Goal: Task Accomplishment & Management: Manage account settings

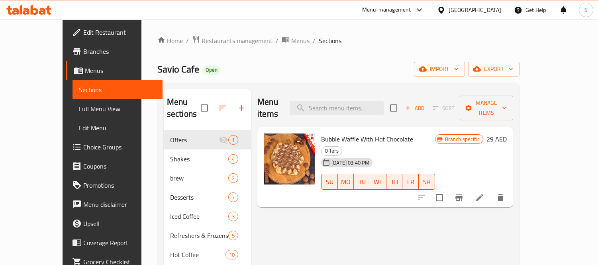
scroll to position [44, 0]
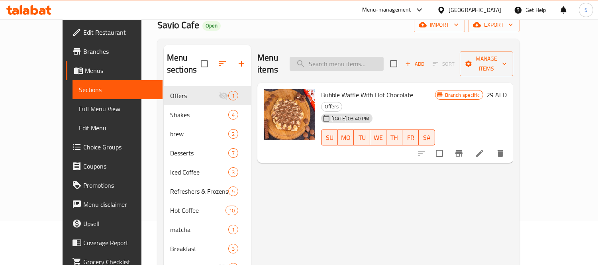
click at [384, 57] on input "search" at bounding box center [337, 64] width 94 height 14
paste input "Colombian juicy melon v60"
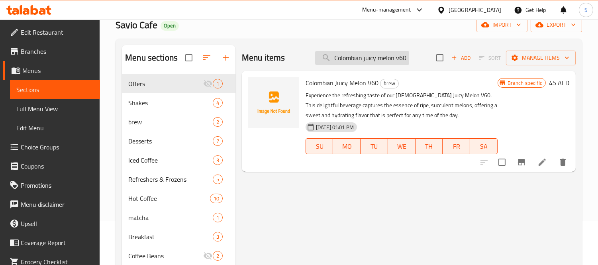
scroll to position [15, 0]
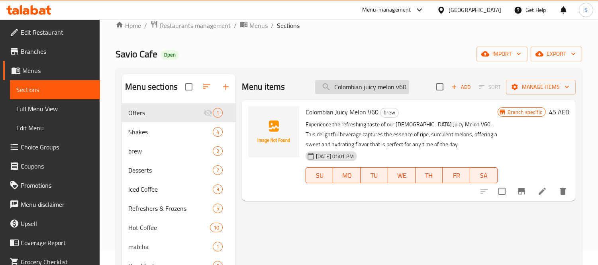
click at [393, 60] on div "Home / Restaurants management / Menus / Sections Savio Cafe Open import export …" at bounding box center [349, 248] width 466 height 456
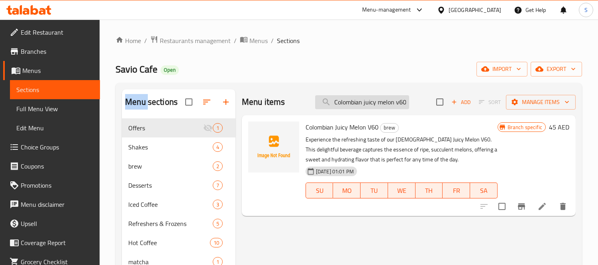
click at [393, 60] on div "Home / Restaurants management / Menus / Sections Savio Cafe Open import export …" at bounding box center [349, 263] width 466 height 456
click at [387, 96] on input "Colombian juicy melon v60" at bounding box center [362, 102] width 94 height 14
paste input "Acai Smoothie"
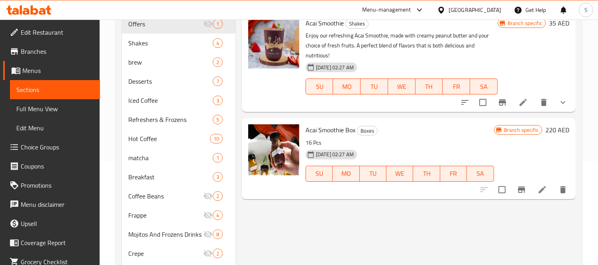
scroll to position [88, 0]
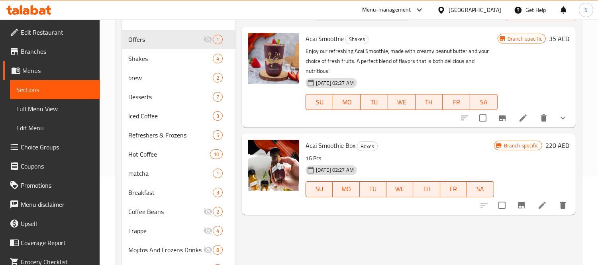
type input "Acai Smoothie"
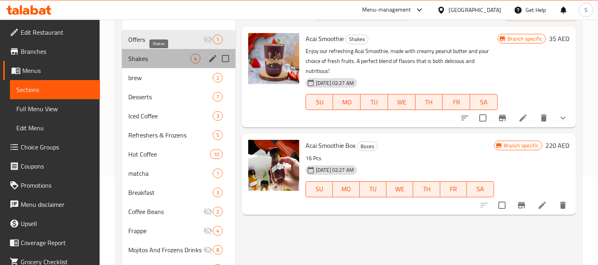
click at [163, 57] on span "Shakes" at bounding box center [159, 59] width 62 height 10
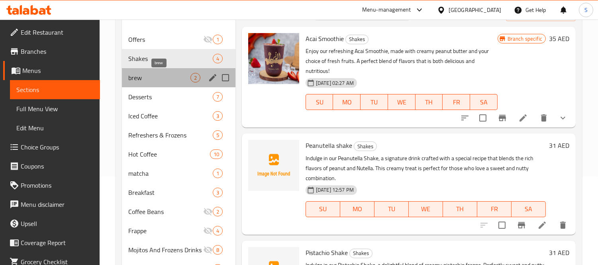
click at [162, 74] on span "brew" at bounding box center [159, 78] width 62 height 10
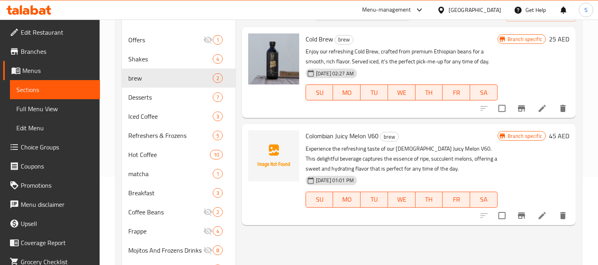
scroll to position [88, 0]
click at [186, 61] on span "Shakes" at bounding box center [159, 59] width 62 height 10
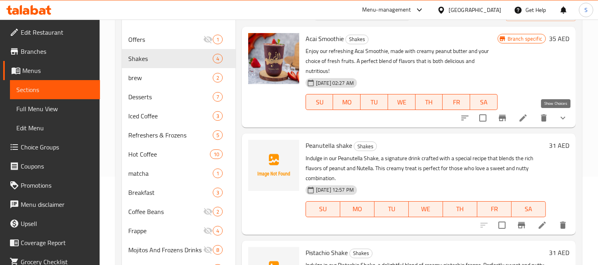
click at [560, 121] on icon "show more" at bounding box center [563, 118] width 10 height 10
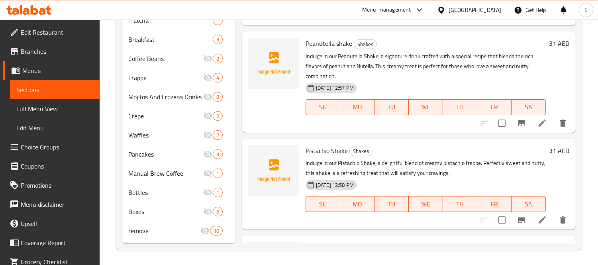
scroll to position [65, 0]
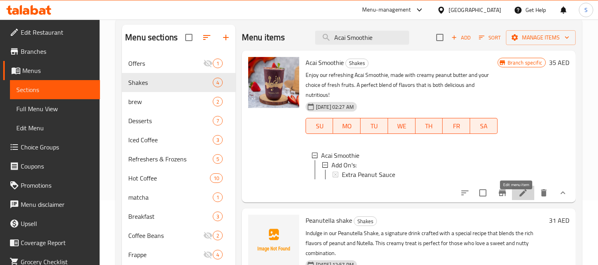
click at [519, 196] on icon at bounding box center [522, 192] width 7 height 7
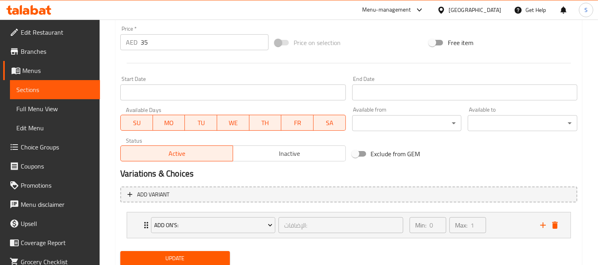
scroll to position [321, 0]
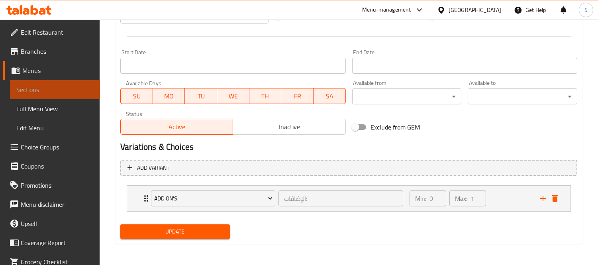
click at [63, 89] on span "Sections" at bounding box center [54, 90] width 77 height 10
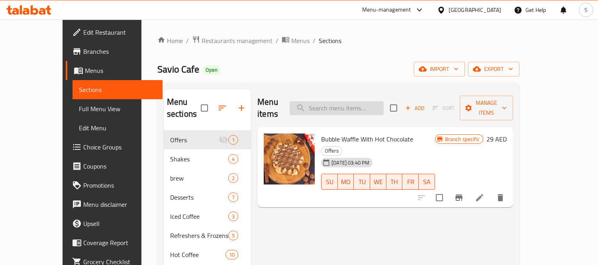
click at [341, 101] on input "search" at bounding box center [337, 108] width 94 height 14
paste input "Acai Smoothie"
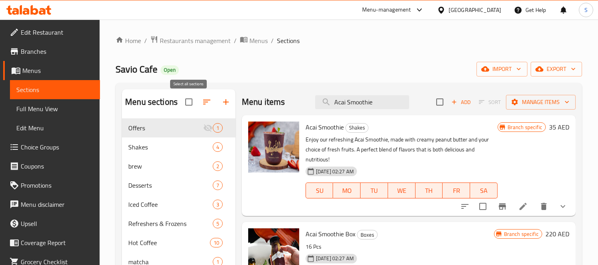
type input "Acai Smoothie"
click at [184, 105] on input "checkbox" at bounding box center [188, 102] width 17 height 17
checkbox input "true"
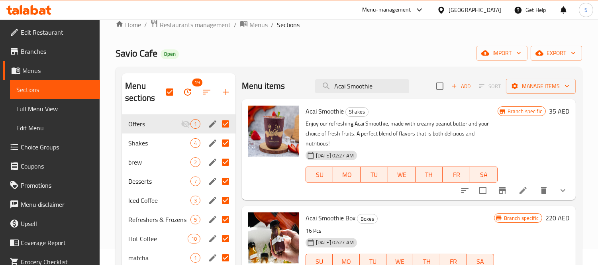
scroll to position [44, 0]
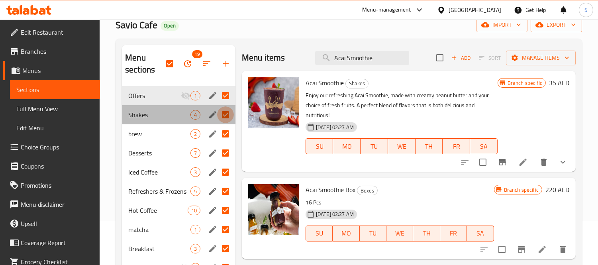
click at [223, 112] on input "Menu sections" at bounding box center [225, 114] width 17 height 17
checkbox input "false"
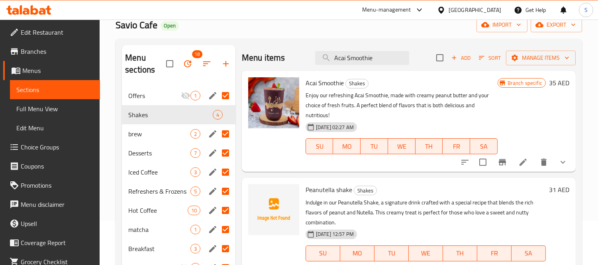
click at [225, 128] on input "Menu sections" at bounding box center [225, 133] width 17 height 17
checkbox input "false"
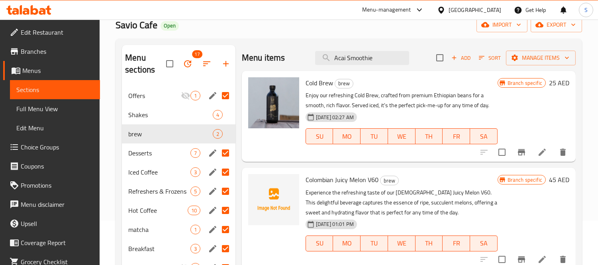
drag, startPoint x: 226, startPoint y: 151, endPoint x: 226, endPoint y: 155, distance: 4.0
click at [226, 152] on input "Menu sections" at bounding box center [225, 153] width 17 height 17
checkbox input "false"
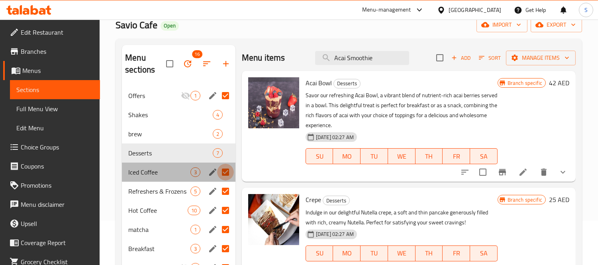
click at [228, 174] on input "Menu sections" at bounding box center [225, 172] width 17 height 17
checkbox input "false"
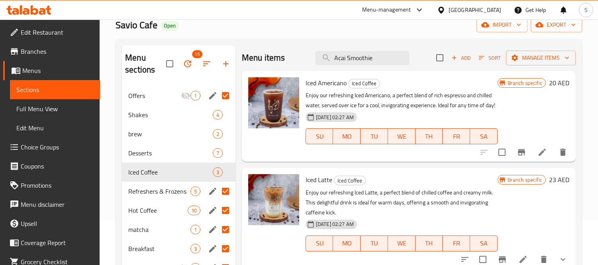
click at [227, 190] on input "Menu sections" at bounding box center [225, 191] width 17 height 17
checkbox input "false"
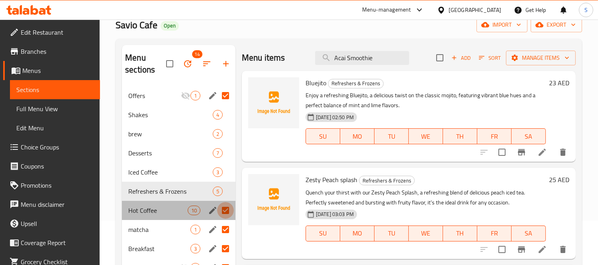
click at [227, 210] on input "Menu sections" at bounding box center [225, 210] width 17 height 17
checkbox input "false"
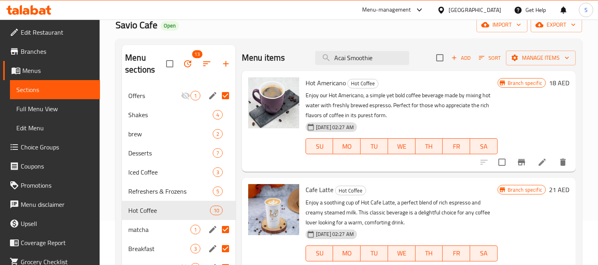
click at [227, 229] on input "Menu sections" at bounding box center [225, 229] width 17 height 17
checkbox input "false"
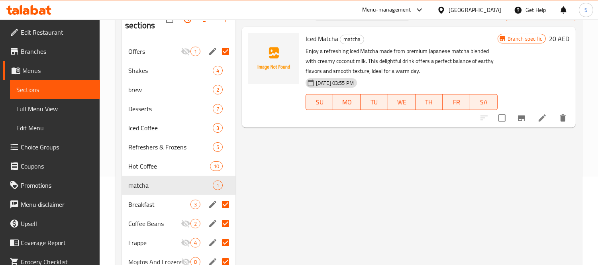
scroll to position [133, 0]
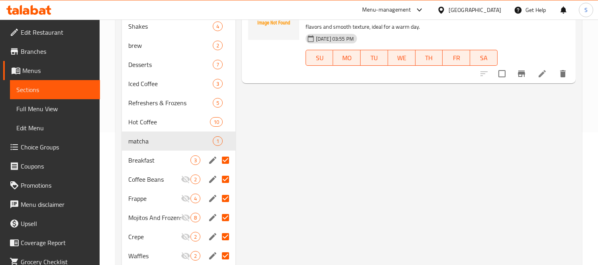
click at [225, 161] on input "Menu sections" at bounding box center [225, 160] width 17 height 17
checkbox input "false"
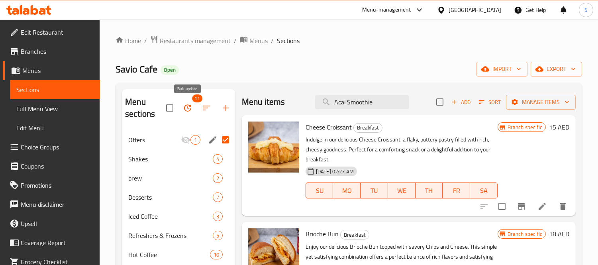
click at [190, 106] on icon "button" at bounding box center [187, 107] width 7 height 7
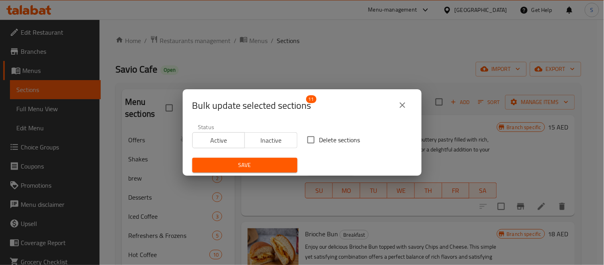
click at [307, 141] on input "Delete sections" at bounding box center [311, 139] width 17 height 17
checkbox input "true"
click at [400, 104] on icon "close" at bounding box center [403, 105] width 10 height 10
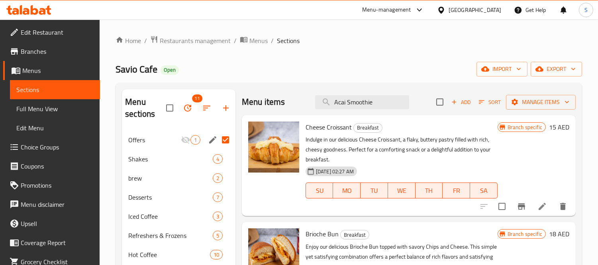
click at [186, 108] on icon "button" at bounding box center [188, 108] width 10 height 10
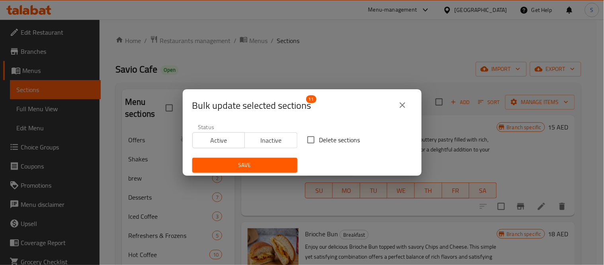
click at [310, 146] on input "Delete sections" at bounding box center [311, 139] width 17 height 17
checkbox input "true"
click at [402, 102] on icon "close" at bounding box center [403, 105] width 10 height 10
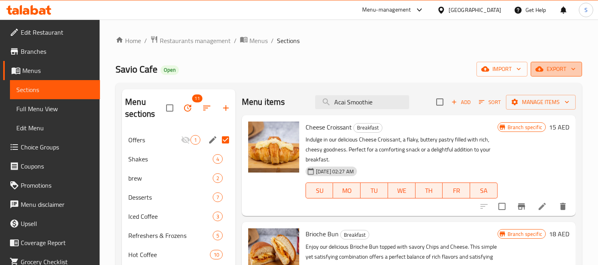
click at [545, 68] on span "export" at bounding box center [556, 69] width 39 height 10
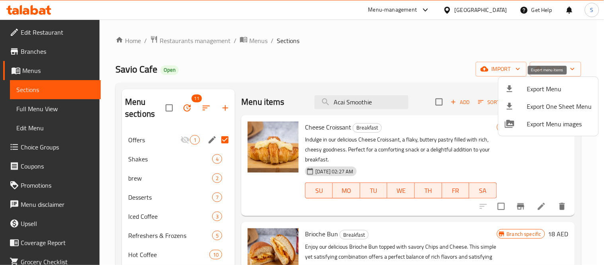
click at [530, 93] on span "Export Menu" at bounding box center [559, 89] width 65 height 10
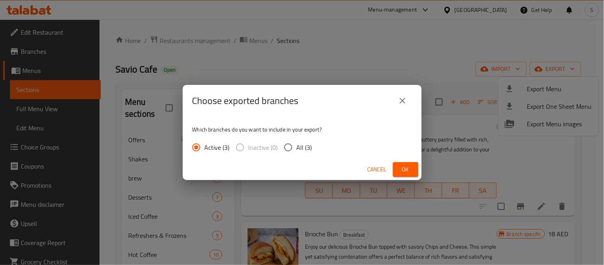
click at [291, 143] on input "All (3)" at bounding box center [288, 147] width 17 height 17
radio input "true"
click at [400, 170] on span "Ok" at bounding box center [406, 170] width 13 height 10
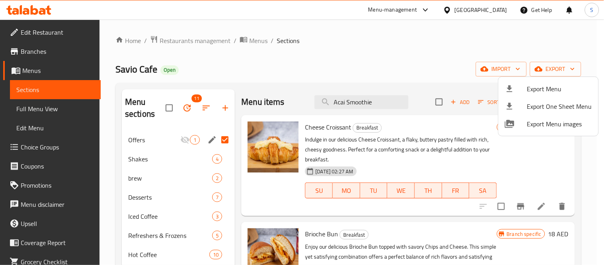
click at [189, 105] on div at bounding box center [302, 132] width 604 height 265
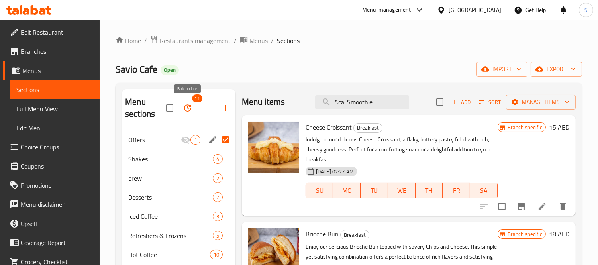
click at [189, 105] on icon "button" at bounding box center [188, 108] width 10 height 10
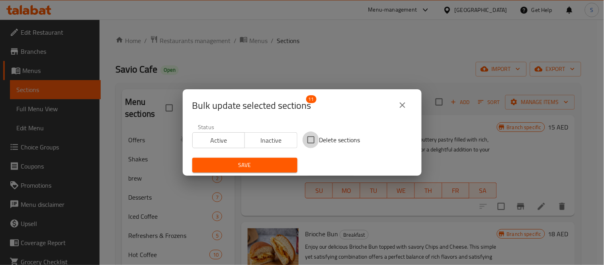
click at [315, 134] on input "Delete sections" at bounding box center [311, 139] width 17 height 17
checkbox input "true"
click at [276, 159] on button "Save" at bounding box center [244, 165] width 105 height 15
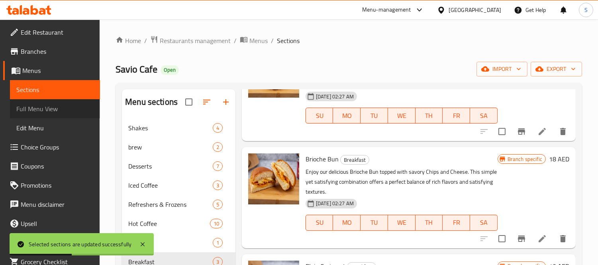
click at [69, 111] on span "Full Menu View" at bounding box center [54, 109] width 77 height 10
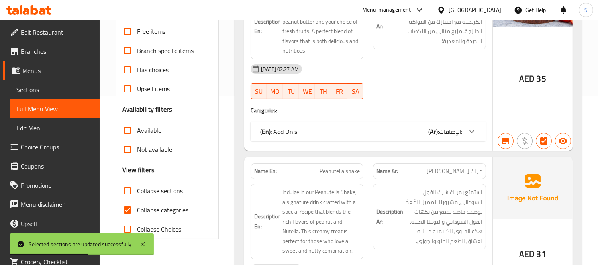
scroll to position [177, 0]
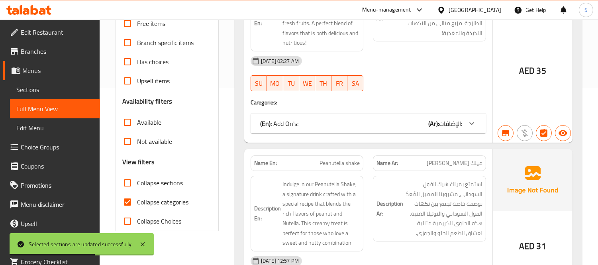
click at [162, 200] on span "Collapse categories" at bounding box center [162, 202] width 51 height 10
click at [137, 200] on input "Collapse categories" at bounding box center [127, 201] width 19 height 19
checkbox input "false"
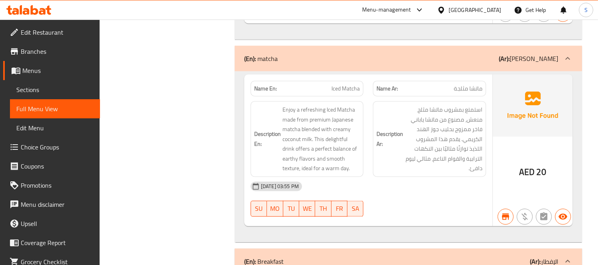
click at [80, 89] on span "Sections" at bounding box center [54, 90] width 77 height 10
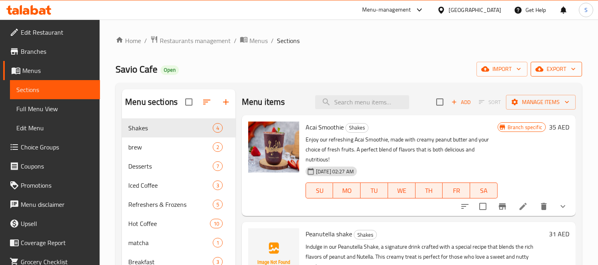
click at [550, 70] on span "export" at bounding box center [556, 69] width 39 height 10
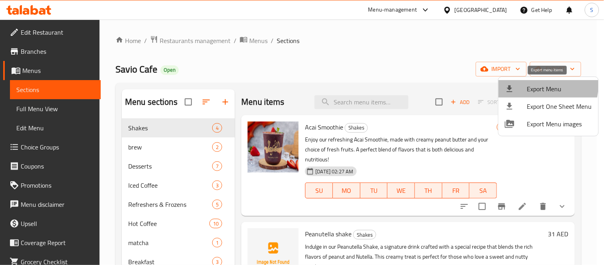
click at [522, 83] on li "Export Menu" at bounding box center [549, 89] width 100 height 18
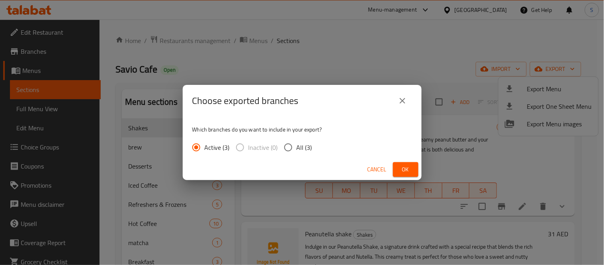
click at [297, 145] on span "All (3)" at bounding box center [305, 148] width 16 height 10
click at [297, 145] on input "All (3)" at bounding box center [288, 147] width 17 height 17
radio input "true"
click at [396, 169] on button "Ok" at bounding box center [405, 169] width 25 height 15
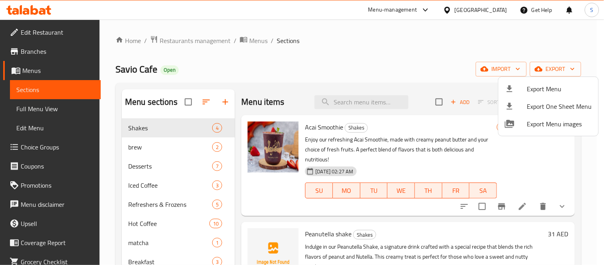
click at [379, 52] on div at bounding box center [302, 132] width 604 height 265
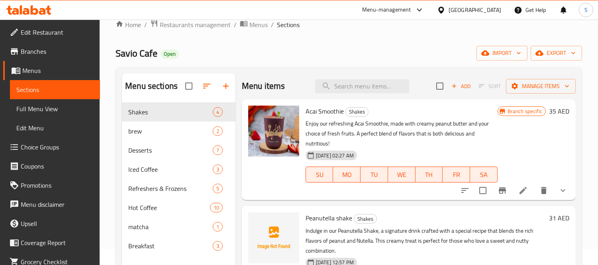
scroll to position [44, 0]
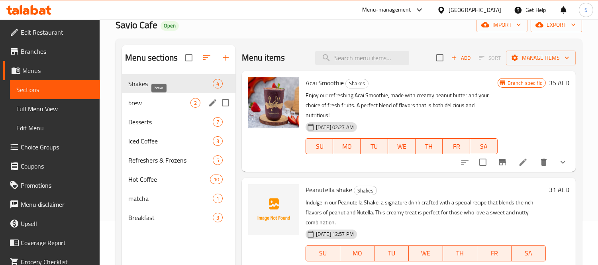
click at [173, 96] on div "brew 2" at bounding box center [179, 102] width 114 height 19
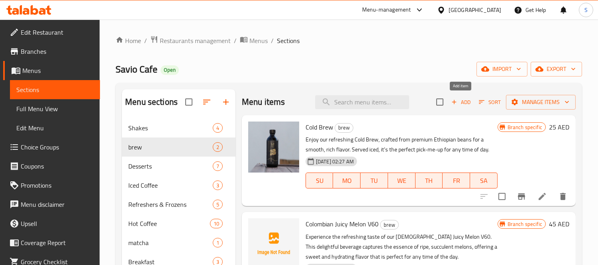
click at [458, 104] on span "Add" at bounding box center [461, 102] width 22 height 9
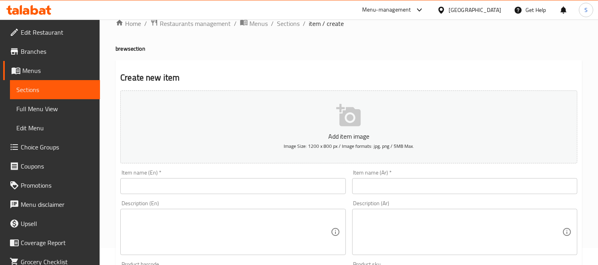
scroll to position [44, 0]
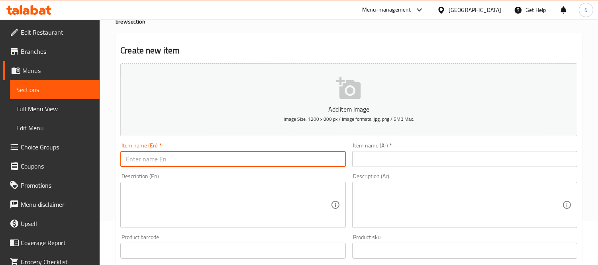
click at [229, 156] on input "text" at bounding box center [232, 159] width 225 height 16
paste input "Iced v60"
type input "Iced v60"
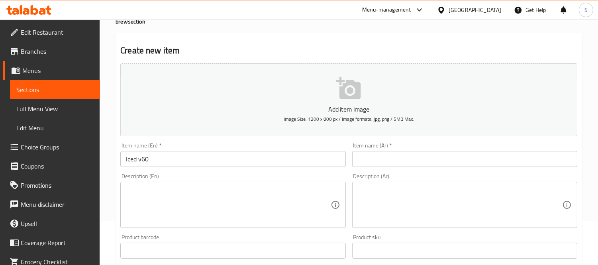
click at [137, 157] on input "Iced v60" at bounding box center [232, 159] width 225 height 16
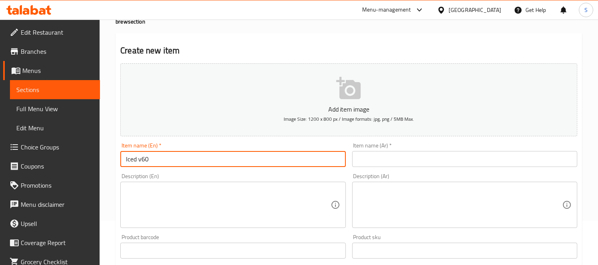
click at [137, 157] on input "Iced v60" at bounding box center [232, 159] width 225 height 16
click at [388, 160] on input "text" at bounding box center [464, 159] width 225 height 16
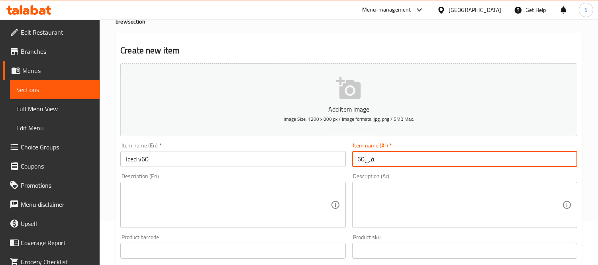
paste input "مثلج"
type input "في60 مثلج"
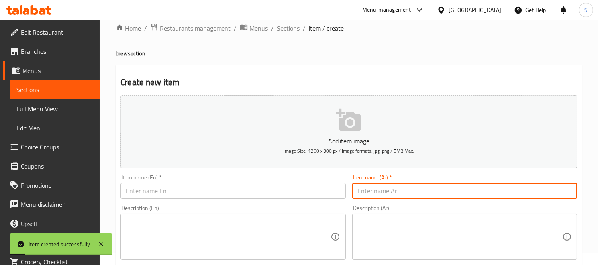
scroll to position [0, 0]
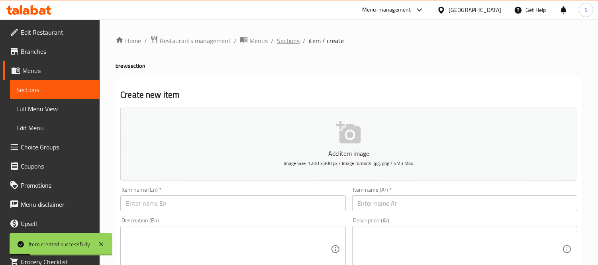
click at [292, 37] on span "Sections" at bounding box center [288, 41] width 23 height 10
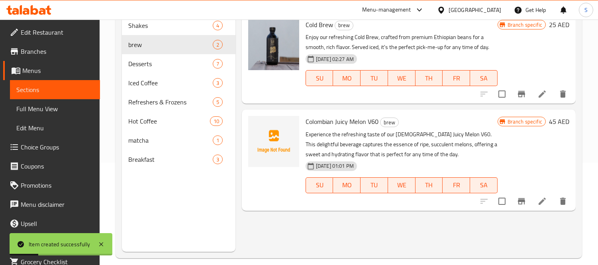
scroll to position [112, 0]
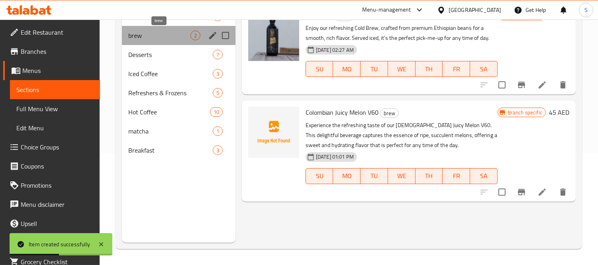
click at [180, 38] on span "brew" at bounding box center [159, 36] width 62 height 10
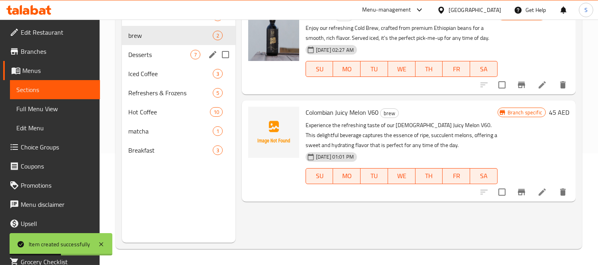
click at [180, 56] on span "Desserts" at bounding box center [159, 55] width 62 height 10
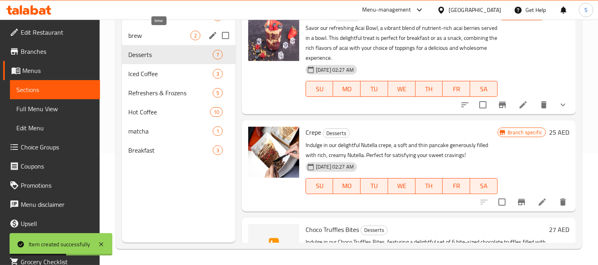
click at [177, 35] on span "brew" at bounding box center [159, 36] width 62 height 10
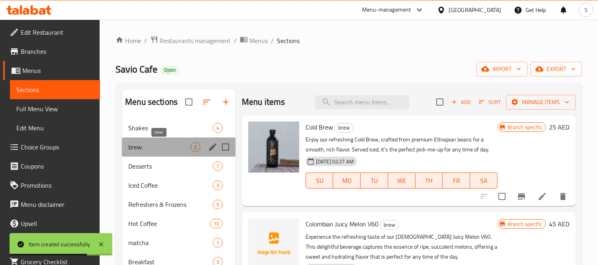
click at [178, 149] on span "brew" at bounding box center [159, 147] width 62 height 10
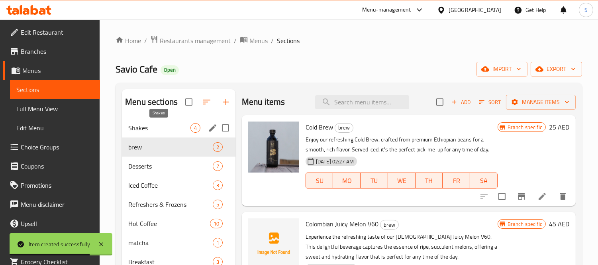
click at [177, 127] on span "Shakes" at bounding box center [159, 128] width 62 height 10
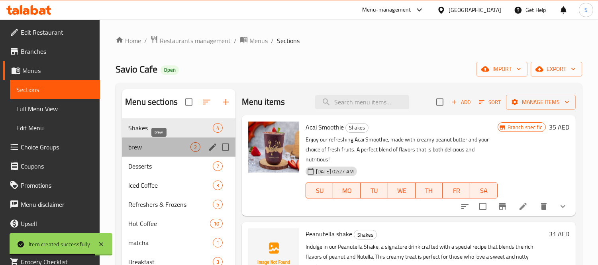
click at [170, 147] on span "brew" at bounding box center [159, 147] width 62 height 10
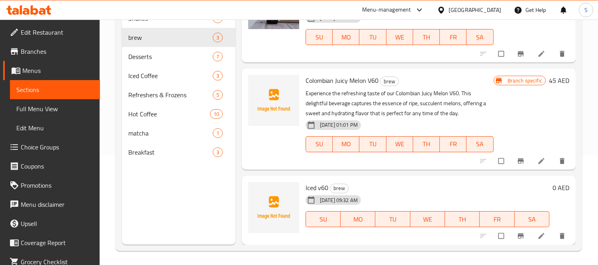
scroll to position [112, 0]
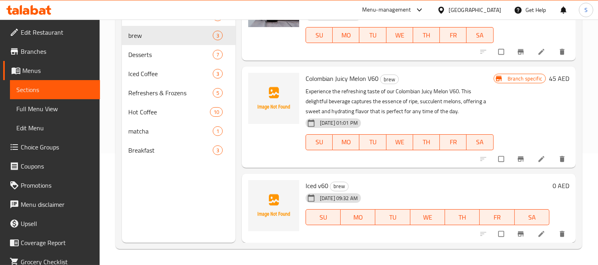
click at [552, 186] on h6 "0 AED" at bounding box center [560, 185] width 17 height 11
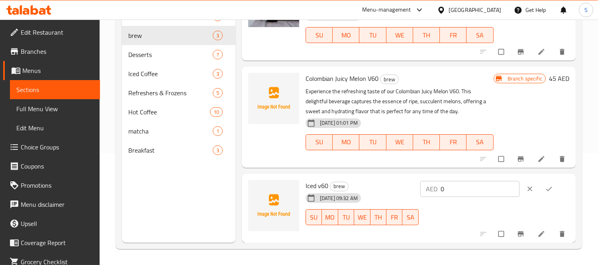
click at [477, 193] on input "0" at bounding box center [480, 189] width 79 height 16
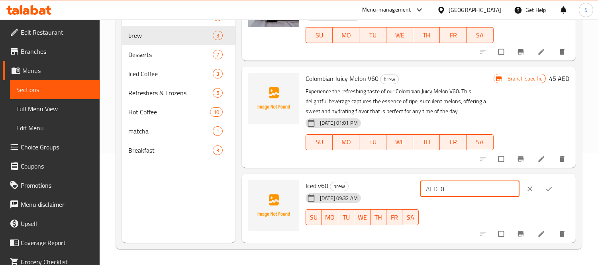
click at [477, 193] on input "0" at bounding box center [480, 189] width 79 height 16
paste input "28"
click at [477, 193] on input "028" at bounding box center [480, 189] width 79 height 16
paste input "number"
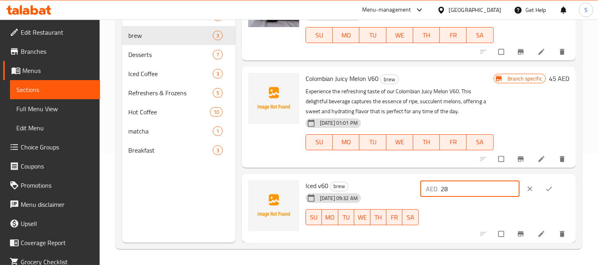
type input "28"
click at [545, 190] on icon "ok" at bounding box center [549, 189] width 8 height 8
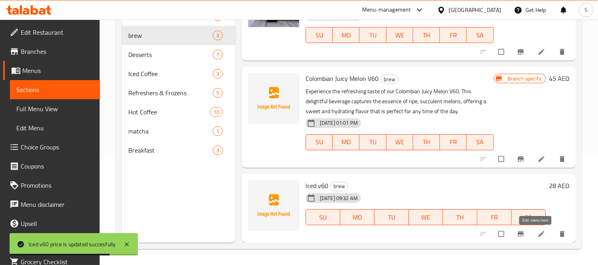
click at [537, 236] on icon at bounding box center [541, 234] width 8 height 8
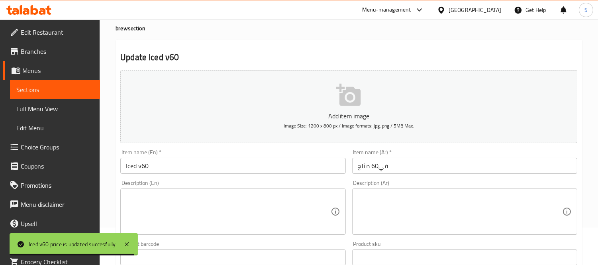
scroll to position [88, 0]
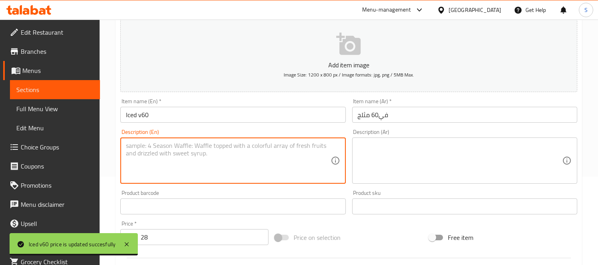
click at [245, 168] on textarea at bounding box center [228, 161] width 204 height 38
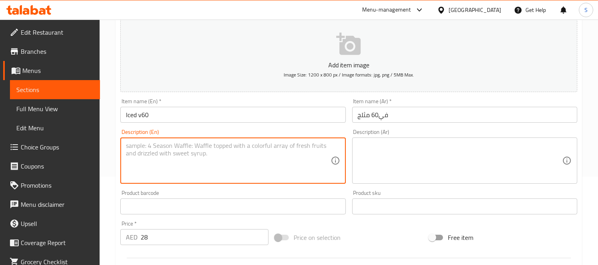
paste textarea "Enjoy the refreshing taste of our Iced V60, brewed with your choice of high-qua…"
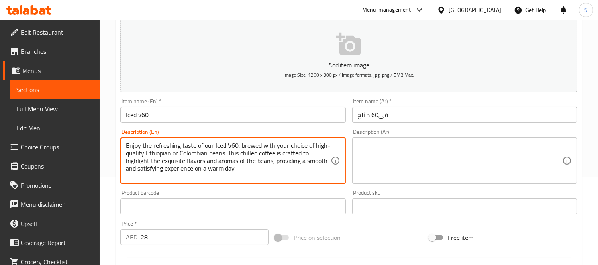
type textarea "Enjoy the refreshing taste of our Iced V60, brewed with your choice of high-qua…"
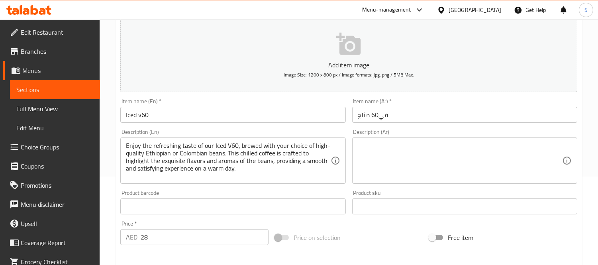
click at [472, 172] on textarea at bounding box center [460, 161] width 204 height 38
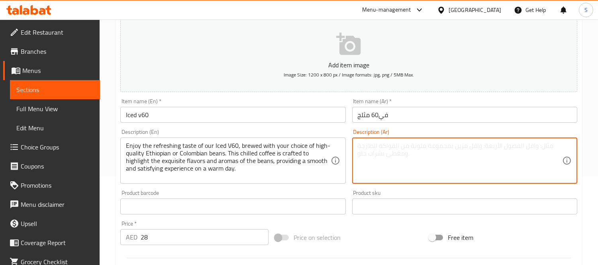
paste textarea "استمتع بالطعم المنعش لقهوة V60 المثلجة، المُحضّرة من اختيارك من حبوب البن الإثي…"
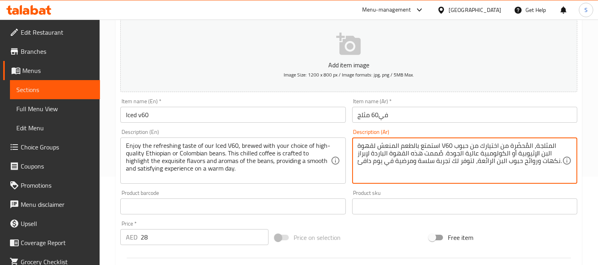
click at [472, 118] on input "في60 مثلج" at bounding box center [464, 115] width 225 height 16
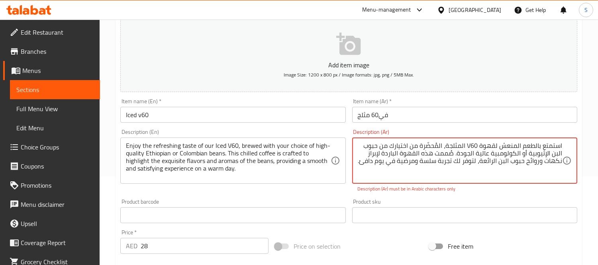
click at [468, 145] on textarea "استمتع بالطعم المنعش لقهوة V60 المثلجة، المُحضّرة من اختيارك من حبوب البن الإثي…" at bounding box center [460, 161] width 204 height 38
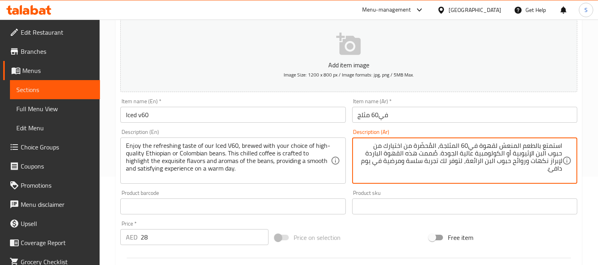
type textarea "استمتع بالطعم المنعش لقهوة في60 المثلجة، المُحضّرة من اختيارك من حبوب البن الإث…"
click at [453, 113] on input "في60 مثلج" at bounding box center [464, 115] width 225 height 16
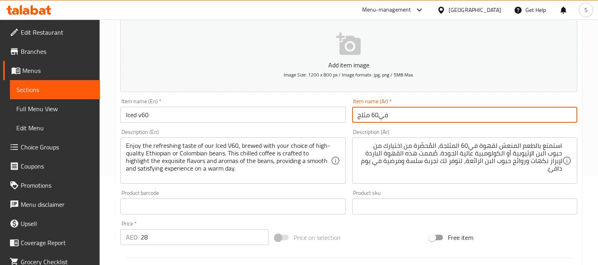
click at [410, 108] on input "في60 مثلج" at bounding box center [464, 115] width 225 height 16
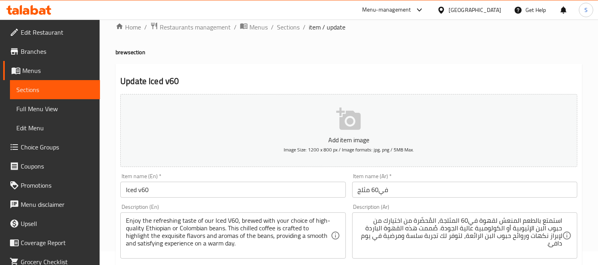
scroll to position [0, 0]
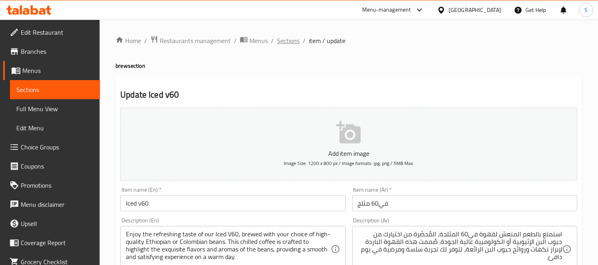
click at [287, 41] on span "Sections" at bounding box center [288, 41] width 23 height 10
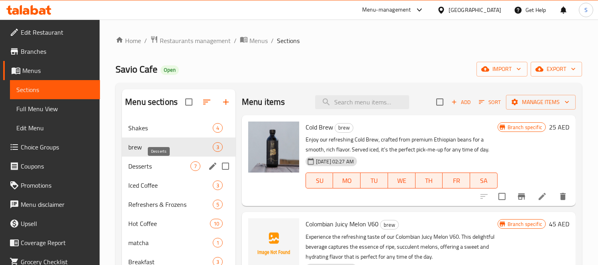
click at [160, 172] on div "Desserts 7" at bounding box center [179, 166] width 114 height 19
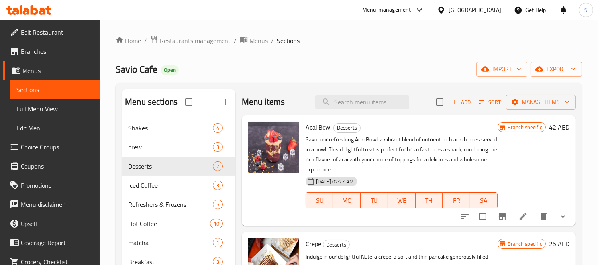
click at [415, 143] on p "Savor our refreshing Acai Bowl, a vibrant blend of nutrient-rich acai berries s…" at bounding box center [402, 155] width 192 height 40
click at [452, 103] on span "Add" at bounding box center [461, 102] width 22 height 9
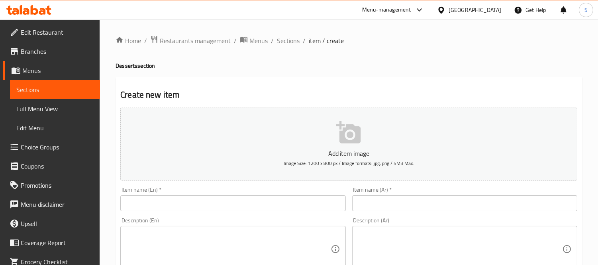
click at [285, 202] on input "text" at bounding box center [232, 203] width 225 height 16
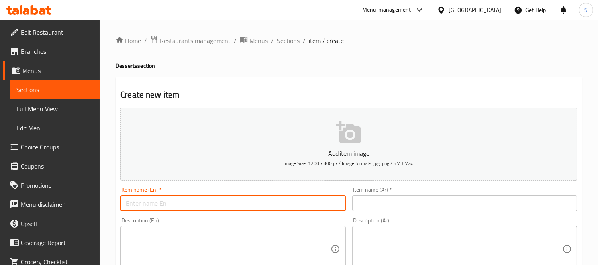
paste input "Brownie luxe"
type input "Brownie luxe"
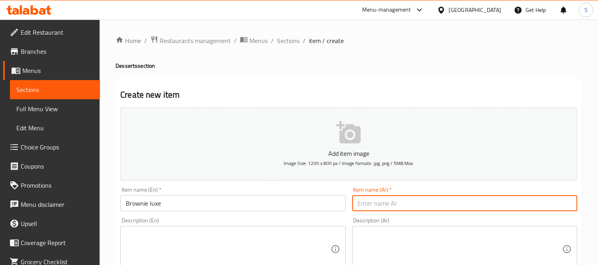
click at [384, 206] on input "text" at bounding box center [464, 203] width 225 height 16
paste input "براوني لوكس"
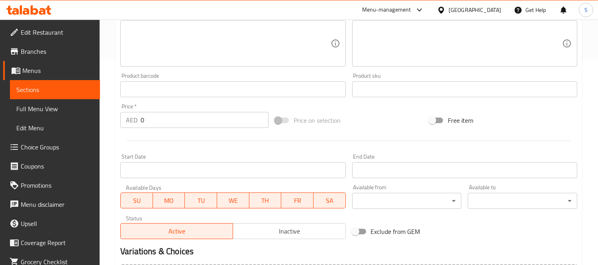
scroll to position [221, 0]
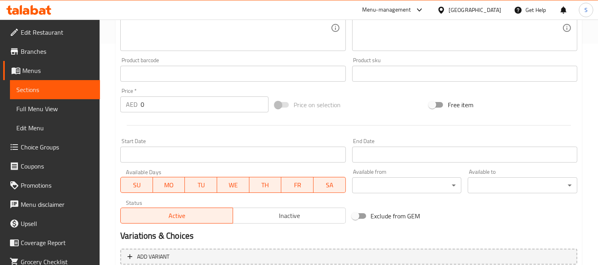
type input "براوني لوكس"
click at [184, 106] on input "0" at bounding box center [205, 104] width 128 height 16
paste input "25"
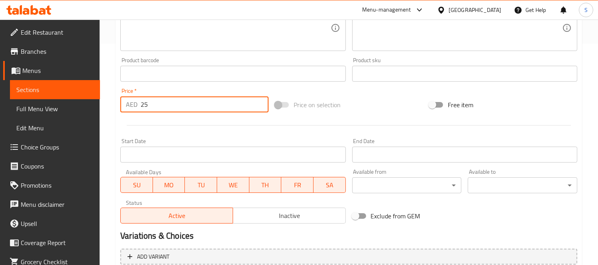
type input "25"
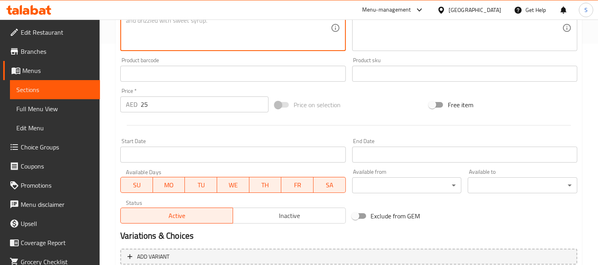
click at [196, 39] on textarea at bounding box center [228, 28] width 204 height 38
paste textarea "Indulge in our Brownie Luxe, a rich chocolate brownie topped with a scoop of cr…"
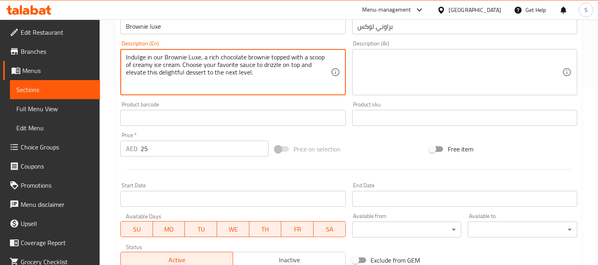
type textarea "Indulge in our Brownie Luxe, a rich chocolate brownie topped with a scoop of cr…"
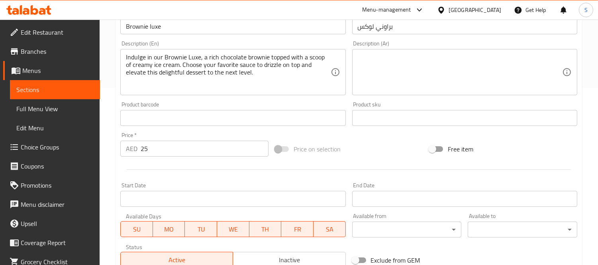
click at [478, 77] on textarea at bounding box center [460, 72] width 204 height 38
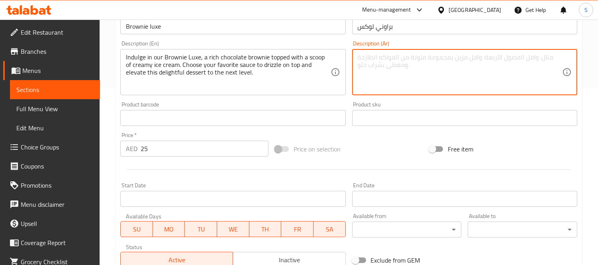
paste textarea "استمتع ببراوني لوكس، براوني الشوكولاتة الغني، مُغطى ببودرة آيس كريم كريمي. اختر…"
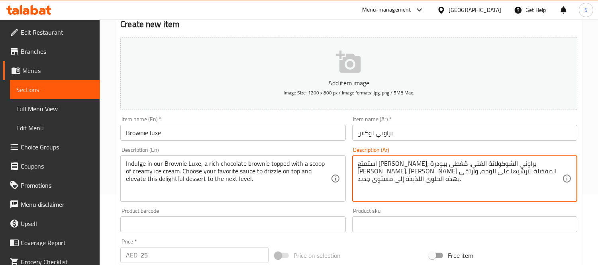
scroll to position [0, 0]
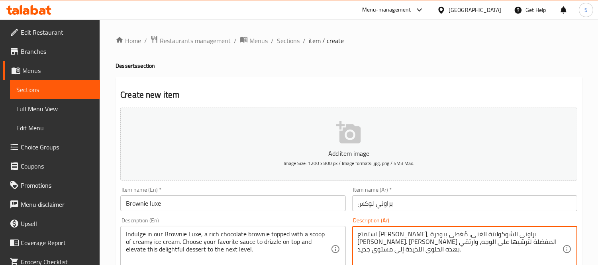
type textarea "استمتع ببراوني لوكس، براوني الشوكولاتة الغني، مُغطى ببودرة آيس كريم كريمي. اختر…"
drag, startPoint x: 402, startPoint y: 205, endPoint x: 399, endPoint y: 209, distance: 4.6
click at [401, 208] on input "براوني لوكس" at bounding box center [464, 203] width 225 height 16
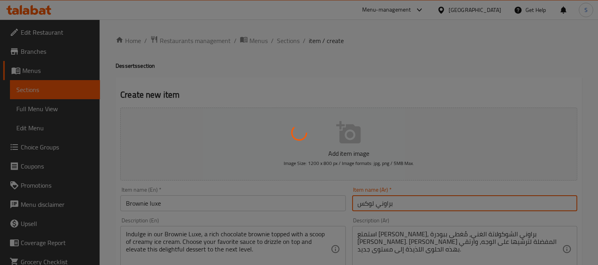
type input "0"
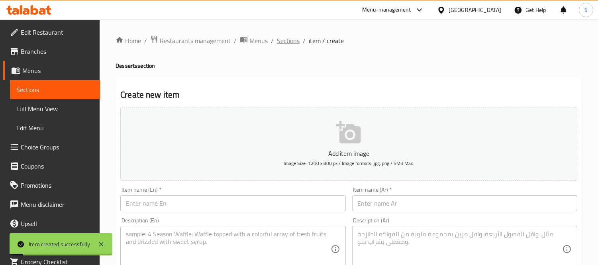
click at [284, 43] on span "Sections" at bounding box center [288, 41] width 23 height 10
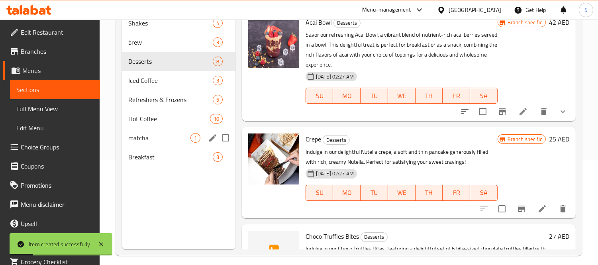
scroll to position [112, 0]
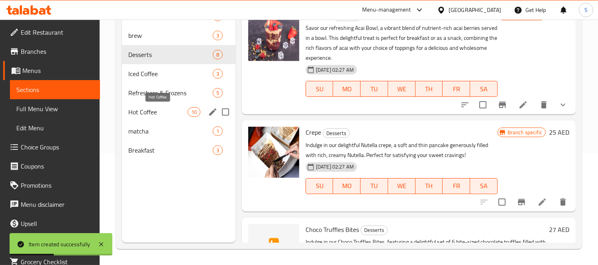
click at [174, 116] on span "Hot Coffee" at bounding box center [157, 112] width 59 height 10
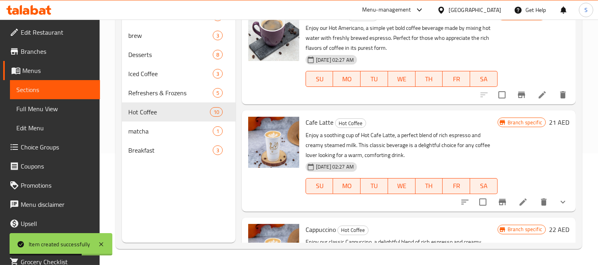
click at [510, 150] on div "Branch specific 21 AED" at bounding box center [534, 161] width 72 height 88
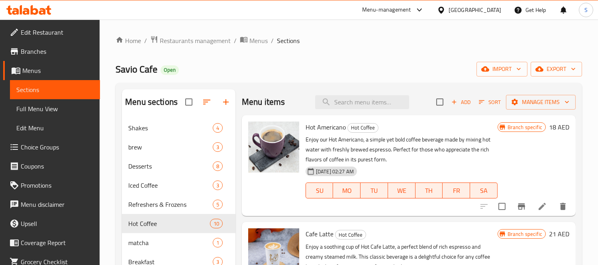
click at [451, 102] on icon "button" at bounding box center [454, 101] width 7 height 7
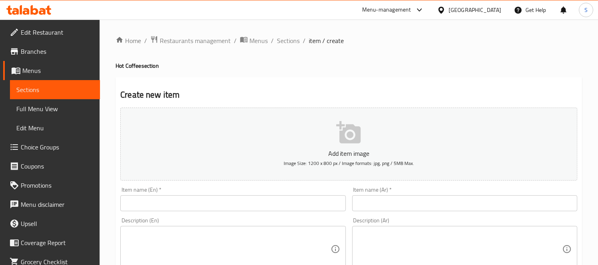
click at [249, 193] on div "Item name (En)   * Item name (En) *" at bounding box center [232, 199] width 225 height 24
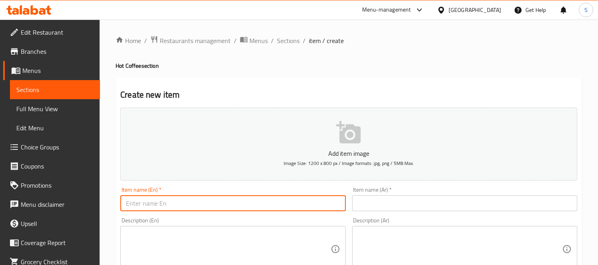
click at [250, 201] on input "text" at bounding box center [232, 203] width 225 height 16
paste input "Espresso"
type input "Espresso"
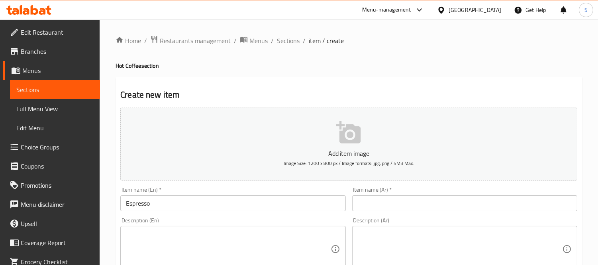
click at [451, 204] on input "text" at bounding box center [464, 203] width 225 height 16
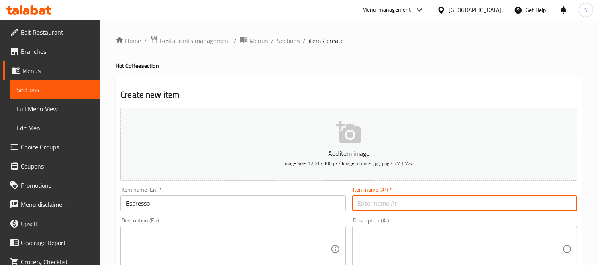
paste input "إسبرسو"
type input "إسبرسو"
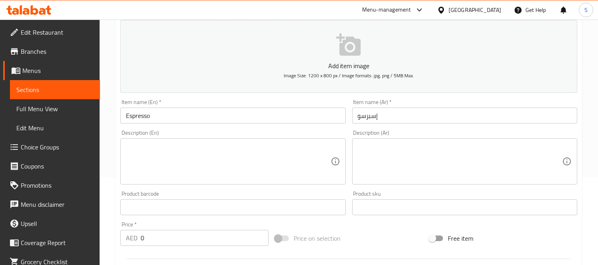
scroll to position [265, 0]
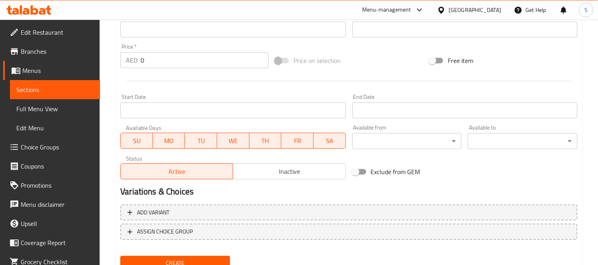
click at [194, 56] on input "0" at bounding box center [205, 60] width 128 height 16
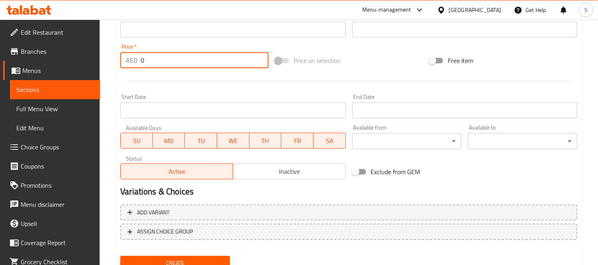
click at [194, 56] on input "0" at bounding box center [205, 60] width 128 height 16
paste input "18"
type input "18"
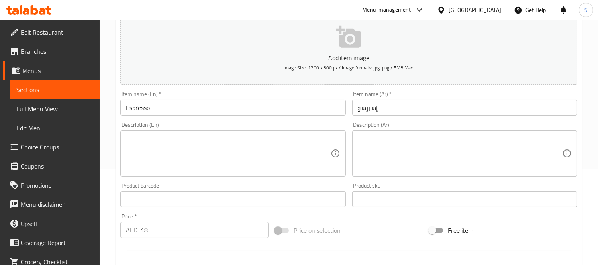
scroll to position [88, 0]
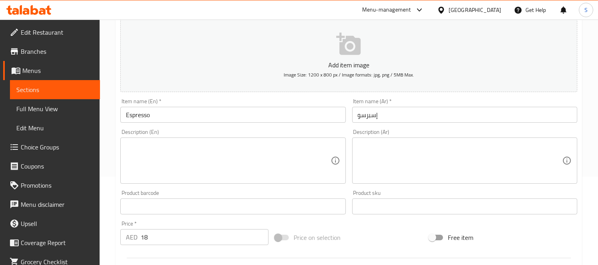
click at [272, 158] on textarea at bounding box center [228, 161] width 204 height 38
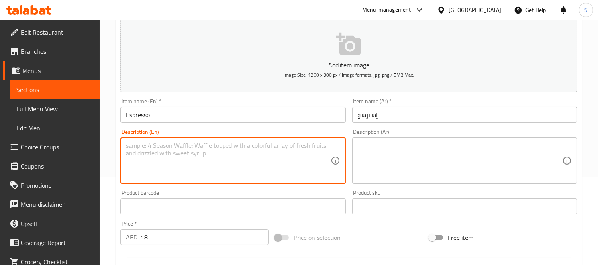
paste textarea "Our Espresso is a strong and bold coffee experience, crafted from a perfectly e…"
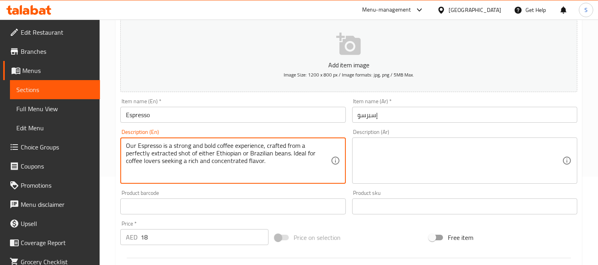
type textarea "Our Espresso is a strong and bold coffee experience, crafted from a perfectly e…"
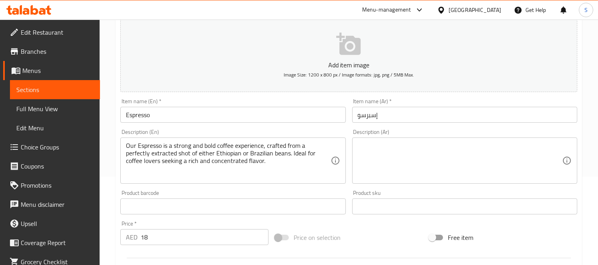
click at [485, 171] on textarea at bounding box center [460, 161] width 204 height 38
paste textarea "قهوة الإسبريسو لدينا تجربة قهوة قوية وجريئة، مصنوعة من جرعة مُستخلصة بإتقان من …"
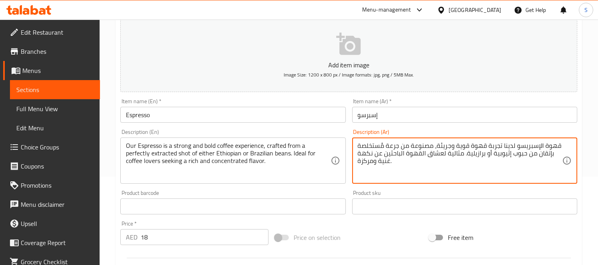
type textarea "قهوة الإسبريسو لدينا تجربة قهوة قوية وجريئة، مصنوعة من جرعة مُستخلصة بإتقان من …"
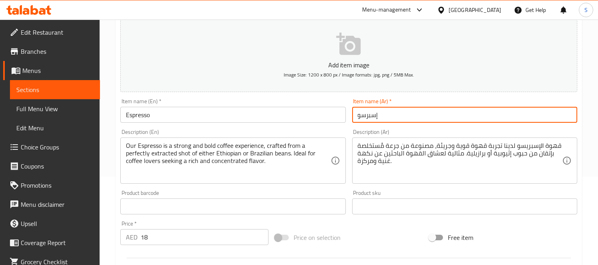
click at [494, 113] on input "إسبرسو" at bounding box center [464, 115] width 225 height 16
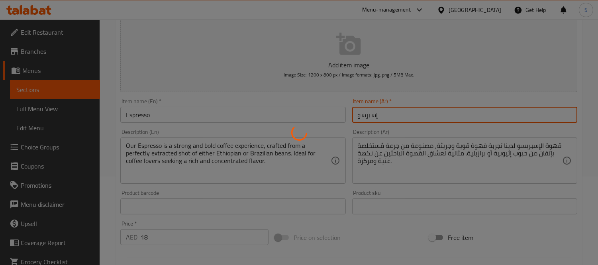
type input "0"
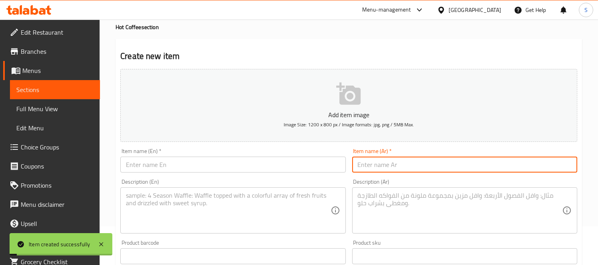
scroll to position [0, 0]
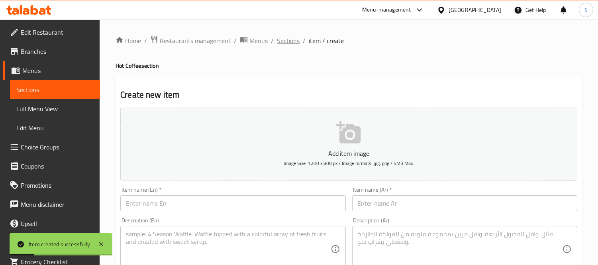
click at [290, 42] on span "Sections" at bounding box center [288, 41] width 23 height 10
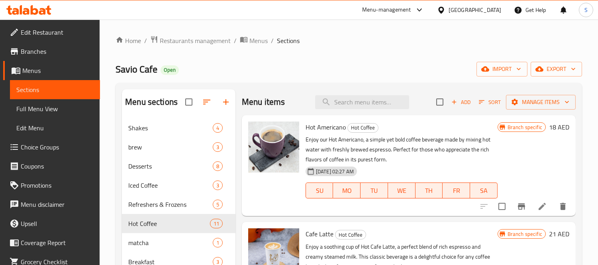
click at [368, 34] on div "Home / Restaurants management / Menus / Sections Savio Cafe Open import export …" at bounding box center [349, 198] width 498 height 357
click at [49, 109] on span "Full Menu View" at bounding box center [54, 109] width 77 height 10
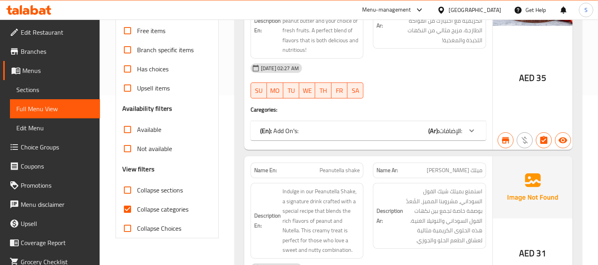
scroll to position [221, 0]
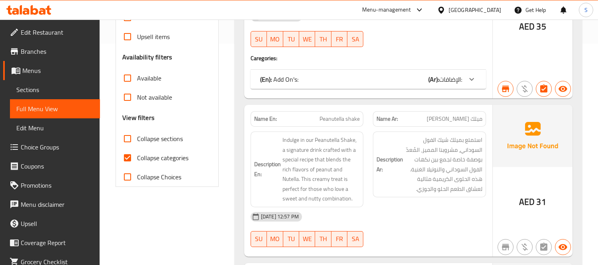
click at [161, 157] on span "Collapse categories" at bounding box center [162, 158] width 51 height 10
click at [137, 157] on input "Collapse categories" at bounding box center [127, 157] width 19 height 19
checkbox input "false"
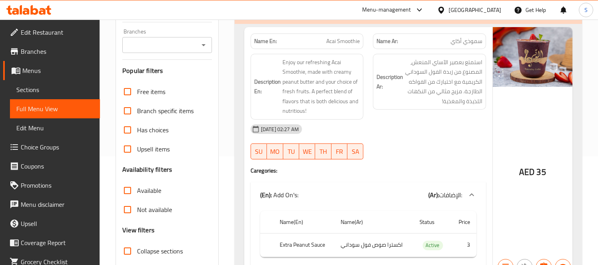
scroll to position [88, 0]
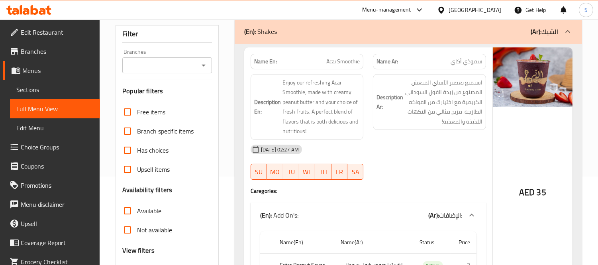
click at [441, 162] on div "20-09-2023 02:27 AM SU MO TU WE TH FR SA" at bounding box center [368, 162] width 245 height 45
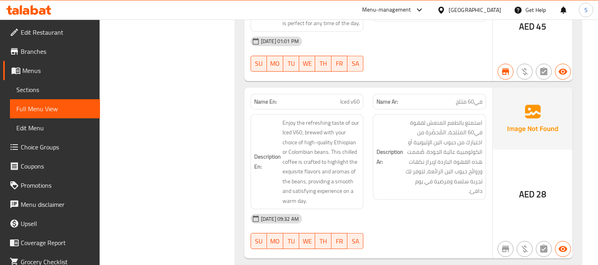
scroll to position [1122, 0]
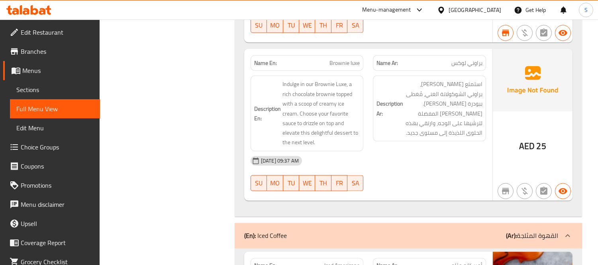
scroll to position [2563, 0]
click at [449, 151] on div "02-09-2025 09:37 AM" at bounding box center [368, 160] width 245 height 19
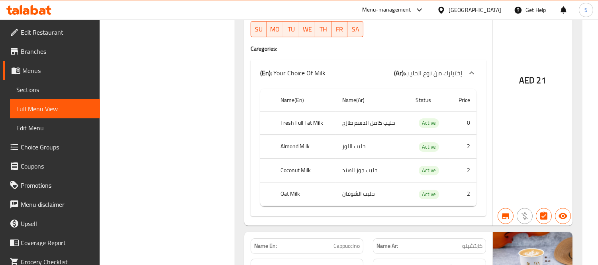
scroll to position [4710, 0]
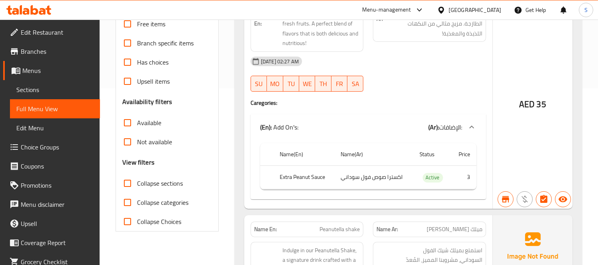
scroll to position [177, 0]
click at [55, 146] on span "Choice Groups" at bounding box center [57, 147] width 73 height 10
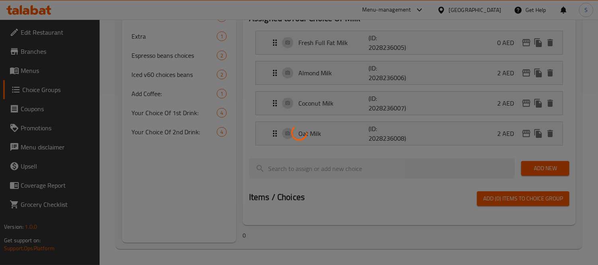
scroll to position [113, 0]
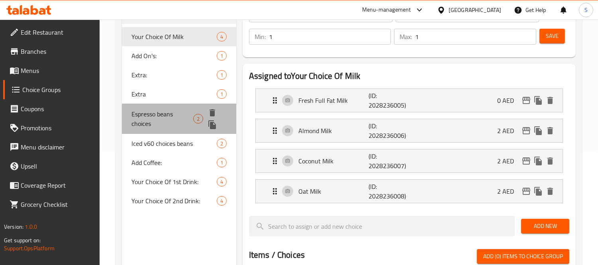
click at [187, 117] on span "Espresso beans choices" at bounding box center [162, 118] width 62 height 19
type input "Espresso beans choices"
type input "اختيارات حبوب الاسبريسو"
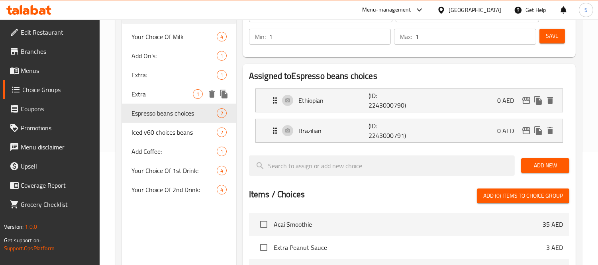
click at [187, 88] on div "Extra 1" at bounding box center [179, 93] width 114 height 19
type input "Extra"
type input "إضافي"
type input "0"
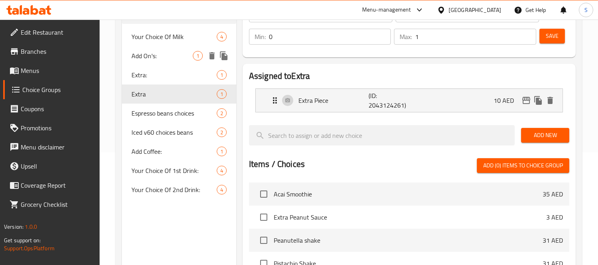
click at [190, 64] on div "Add On's: 1" at bounding box center [179, 55] width 114 height 19
type input "Add On's:"
type input "الإضافات:"
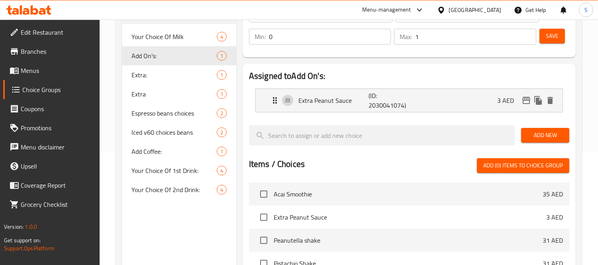
click at [55, 64] on link "Menus" at bounding box center [51, 70] width 97 height 19
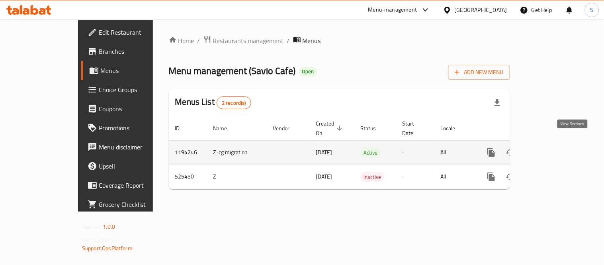
click at [558, 151] on link "enhanced table" at bounding box center [548, 152] width 19 height 19
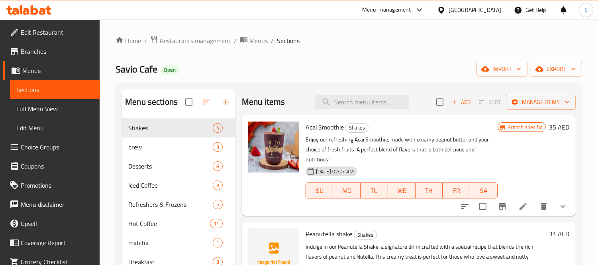
click at [385, 94] on div "Menu items Add Sort Manage items" at bounding box center [409, 102] width 334 height 26
click at [383, 100] on input "search" at bounding box center [362, 102] width 94 height 14
paste input "Iced v60"
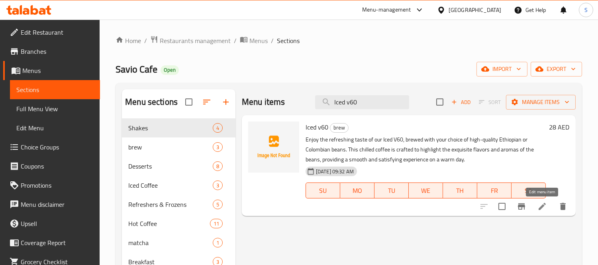
type input "Iced v60"
click at [543, 206] on icon at bounding box center [542, 206] width 7 height 7
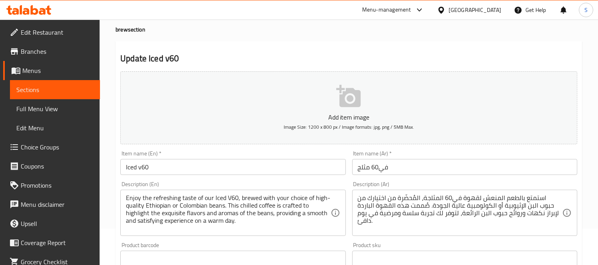
scroll to position [88, 0]
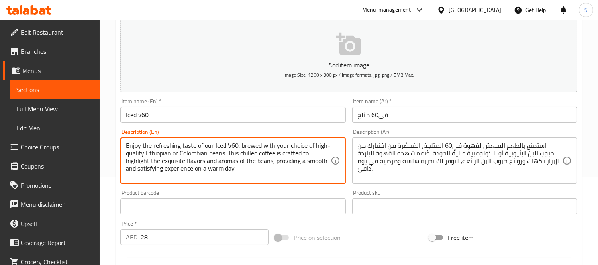
drag, startPoint x: 146, startPoint y: 154, endPoint x: 223, endPoint y: 154, distance: 77.3
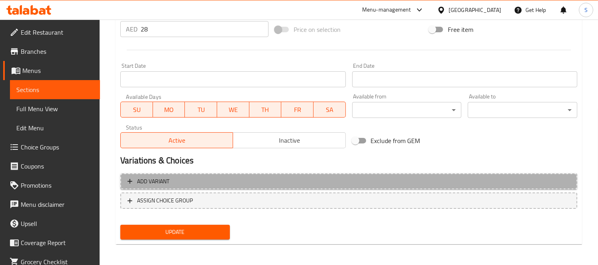
click at [190, 175] on button "Add variant" at bounding box center [348, 181] width 457 height 16
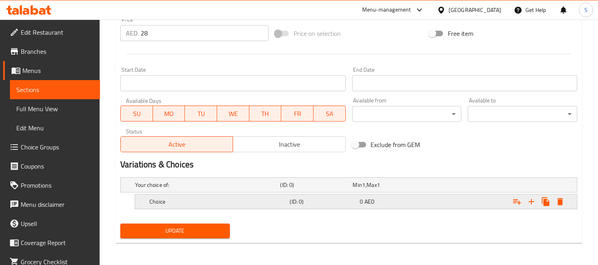
click at [222, 189] on h5 "Choice" at bounding box center [206, 185] width 142 height 8
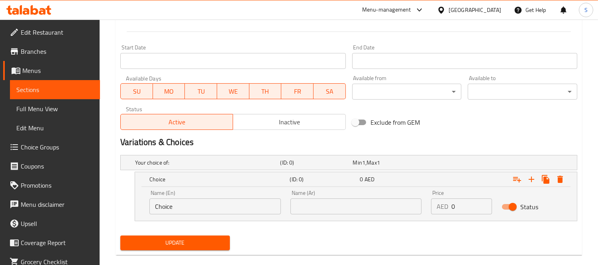
click at [229, 228] on div "Add item image Image Size: 1200 x 800 px / Image formats: jpg, png / 5MB Max. I…" at bounding box center [348, 21] width 463 height 463
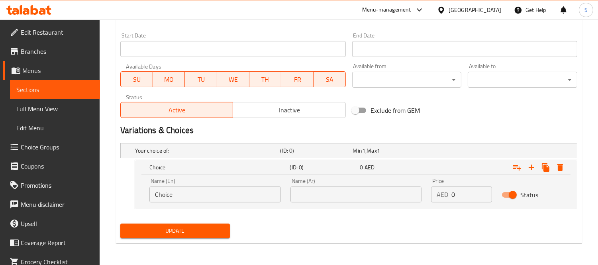
click at [225, 197] on input "Choice" at bounding box center [214, 194] width 131 height 16
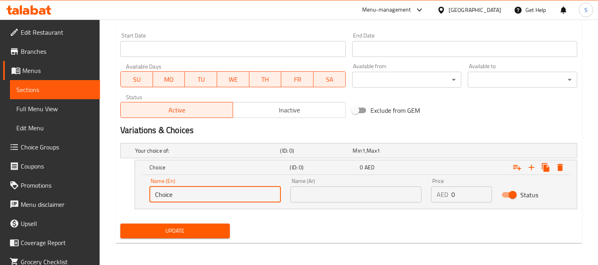
click at [225, 197] on input "Choice" at bounding box center [214, 194] width 131 height 16
paste input "Ethiopian or Colombian beans"
drag, startPoint x: 180, startPoint y: 193, endPoint x: 217, endPoint y: 194, distance: 36.3
click at [217, 194] on input "Ethiopian or Colombian beans" at bounding box center [214, 194] width 131 height 16
type input "Ethiopian beans"
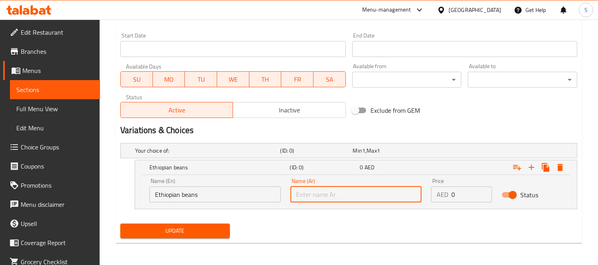
drag, startPoint x: 399, startPoint y: 196, endPoint x: 380, endPoint y: 196, distance: 19.1
click at [398, 196] on input "text" at bounding box center [355, 194] width 131 height 16
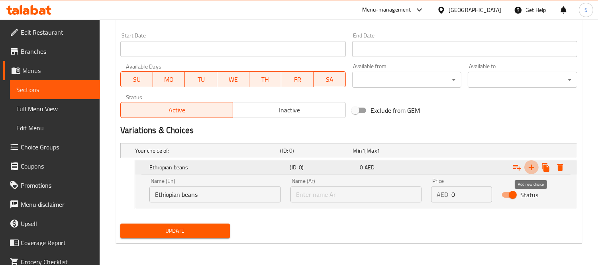
click at [528, 169] on icon "Expand" at bounding box center [532, 168] width 10 height 10
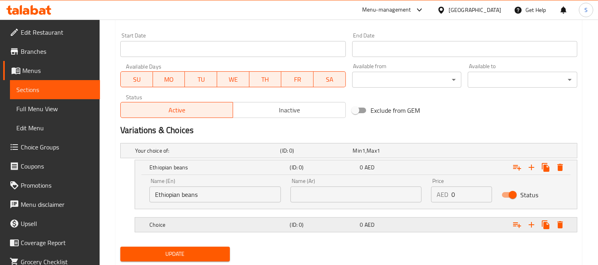
click at [176, 155] on h5 "Choice" at bounding box center [206, 151] width 142 height 8
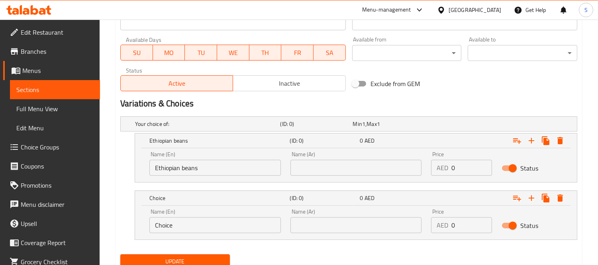
scroll to position [384, 0]
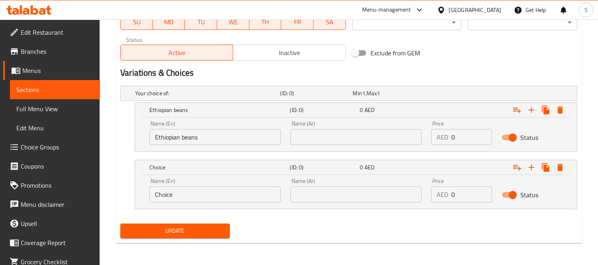
click at [210, 192] on input "Choice" at bounding box center [214, 194] width 131 height 16
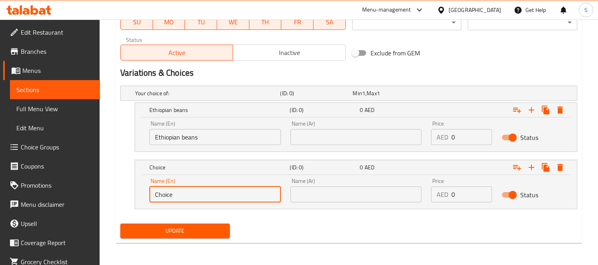
click at [210, 192] on input "Choice" at bounding box center [214, 194] width 131 height 16
paste input "Ethiopian or Colombian beans"
click at [203, 196] on input "Ethiopian or Colombian beans" at bounding box center [214, 194] width 131 height 16
drag, startPoint x: 190, startPoint y: 194, endPoint x: 146, endPoint y: 190, distance: 44.4
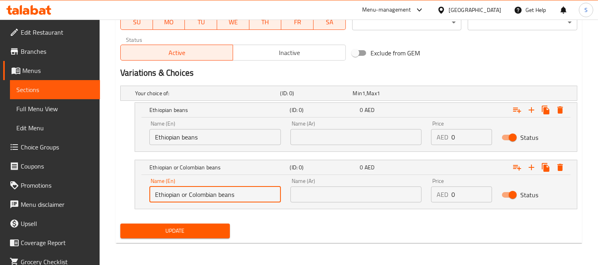
click at [146, 190] on div "Name (En) Ethiopian or Colombian beans Name (En)" at bounding box center [215, 190] width 141 height 34
type input "Colombian beans"
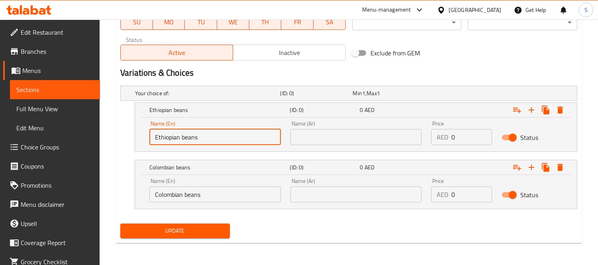
click at [204, 136] on input "Ethiopian beans" at bounding box center [214, 137] width 131 height 16
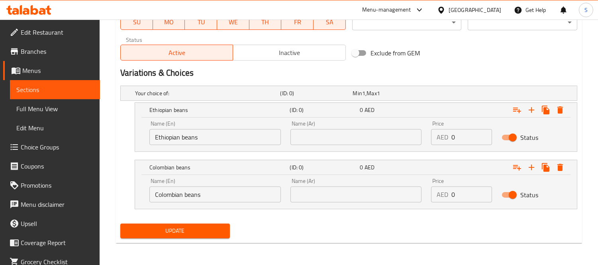
click at [326, 139] on input "text" at bounding box center [355, 137] width 131 height 16
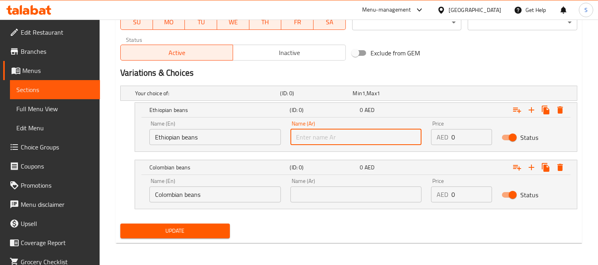
paste input "الفاصوليا الإثيوبية"
click at [328, 135] on input "الفاصوليا الإثيوبية" at bounding box center [355, 137] width 131 height 16
drag, startPoint x: 339, startPoint y: 137, endPoint x: 319, endPoint y: 134, distance: 20.2
click at [320, 137] on input "الفاصوليا الإثيوبية" at bounding box center [355, 137] width 131 height 16
click at [331, 137] on input "لا الإثيوبية" at bounding box center [355, 137] width 131 height 16
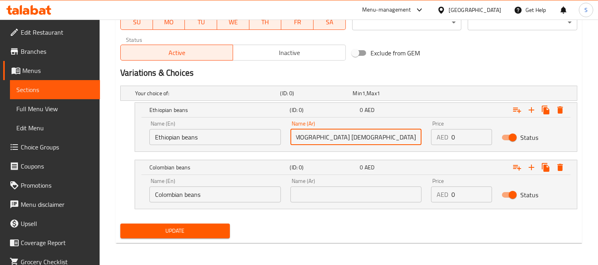
click at [416, 137] on input "لا الإثيوبية" at bounding box center [355, 137] width 131 height 16
type input "الحبوب الإثيوبية"
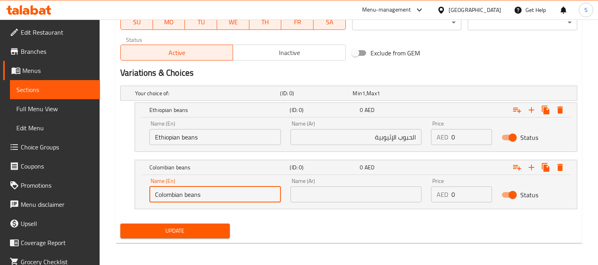
click at [177, 196] on input "Colombian beans" at bounding box center [214, 194] width 131 height 16
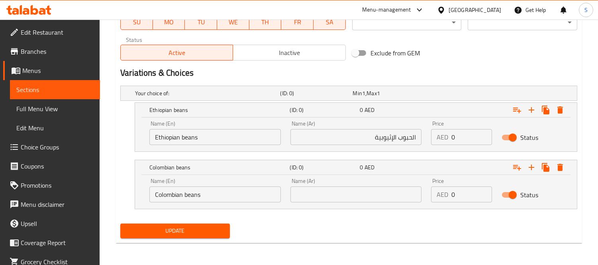
drag, startPoint x: 393, startPoint y: 205, endPoint x: 390, endPoint y: 202, distance: 4.2
click at [391, 204] on div "Name (Ar) Name (Ar)" at bounding box center [356, 190] width 141 height 34
click at [389, 200] on input "text" at bounding box center [355, 194] width 131 height 16
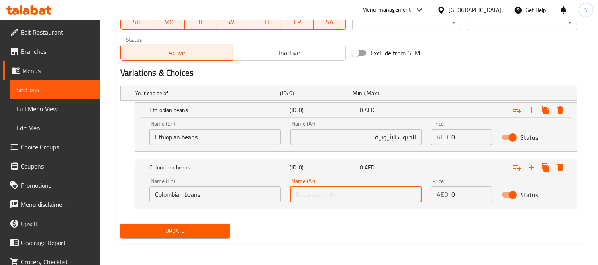
paste input "الكولومبية"
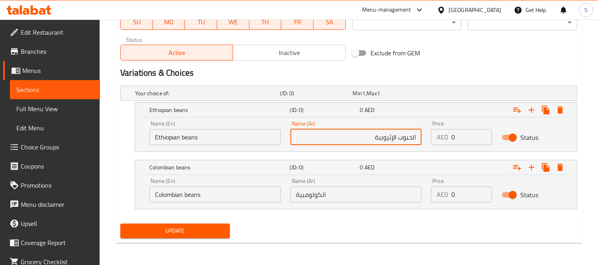
click at [411, 140] on input "الحبوب الإثيوبية" at bounding box center [355, 137] width 131 height 16
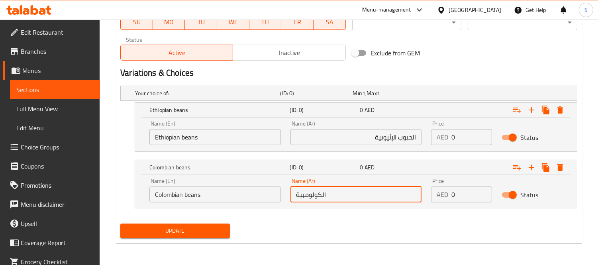
click at [388, 196] on input "الكولومبية" at bounding box center [355, 194] width 131 height 16
click at [417, 197] on input "الكولومبية" at bounding box center [355, 194] width 131 height 16
paste input "الحبوب"
type input "الحبوب الكولومبية"
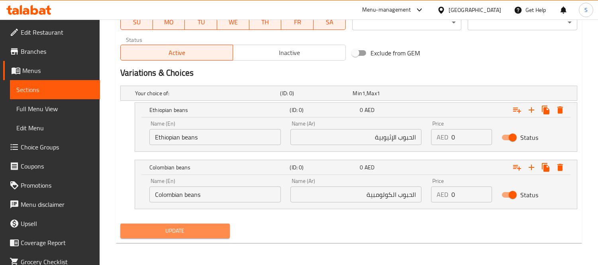
click at [215, 230] on span "Update" at bounding box center [175, 231] width 97 height 10
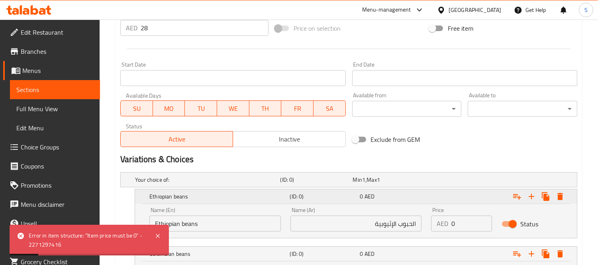
scroll to position [207, 0]
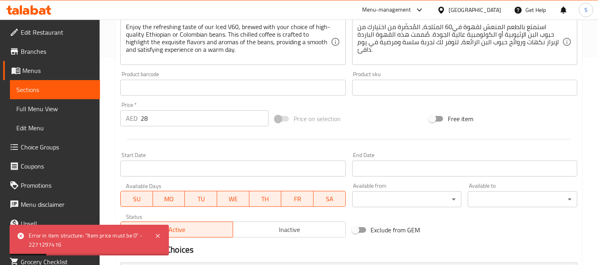
click at [150, 117] on input "28" at bounding box center [205, 118] width 128 height 16
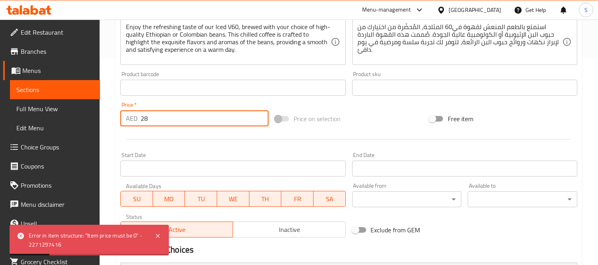
click at [150, 117] on input "28" at bounding box center [205, 118] width 128 height 16
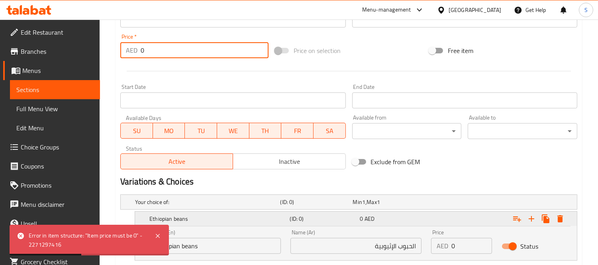
scroll to position [340, 0]
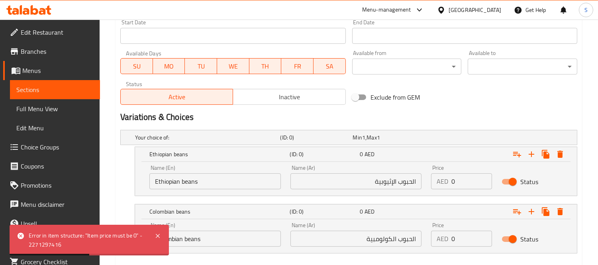
type input "0"
click at [468, 178] on input "0" at bounding box center [471, 181] width 41 height 16
paste input "28"
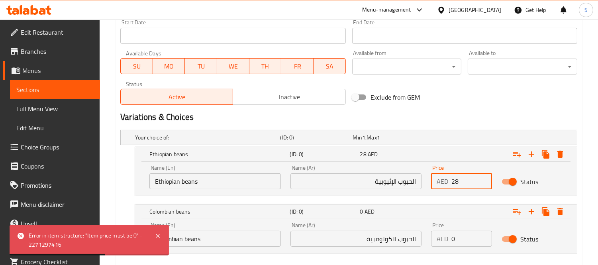
type input "28"
click at [468, 237] on input "0" at bounding box center [471, 239] width 41 height 16
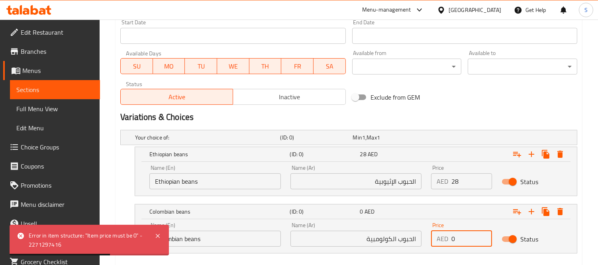
click at [468, 237] on input "0" at bounding box center [471, 239] width 41 height 16
paste input "28"
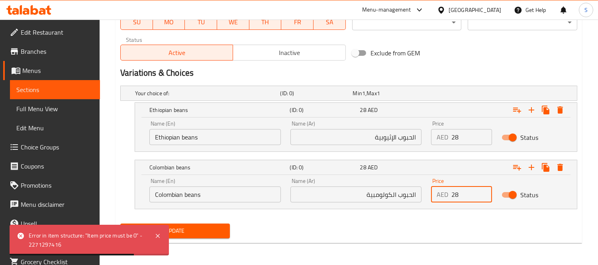
type input "28"
click at [213, 231] on span "Update" at bounding box center [175, 231] width 97 height 10
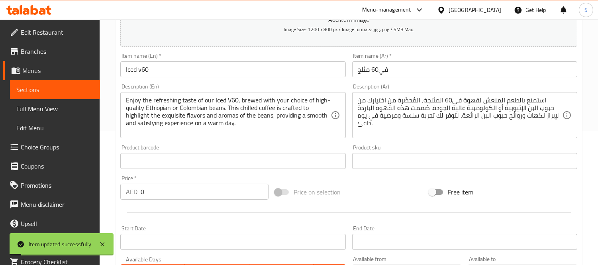
scroll to position [118, 0]
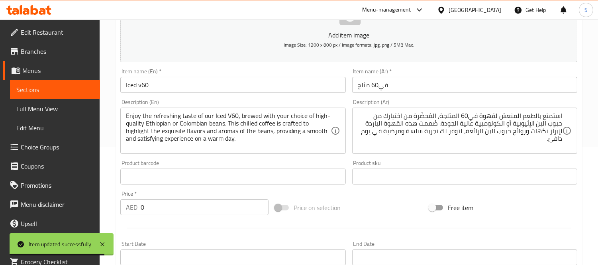
click at [158, 76] on div "Item name (En)   * Iced v60 Item name (En) *" at bounding box center [232, 81] width 225 height 24
click at [167, 84] on input "Iced v60" at bounding box center [232, 85] width 225 height 16
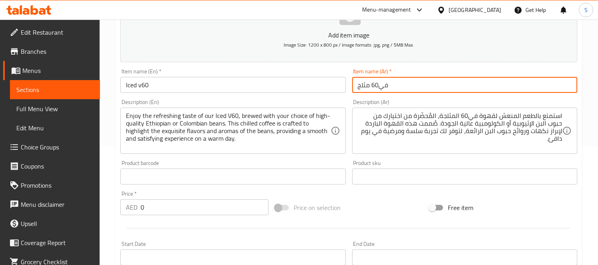
click at [404, 82] on input "في60 مثلج" at bounding box center [464, 85] width 225 height 16
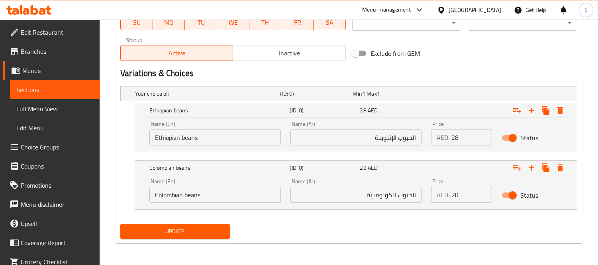
scroll to position [384, 0]
click at [181, 228] on span "Update" at bounding box center [175, 231] width 97 height 10
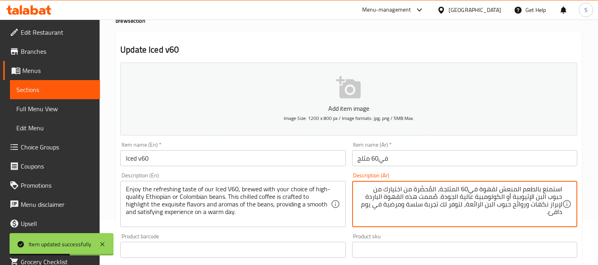
scroll to position [88, 0]
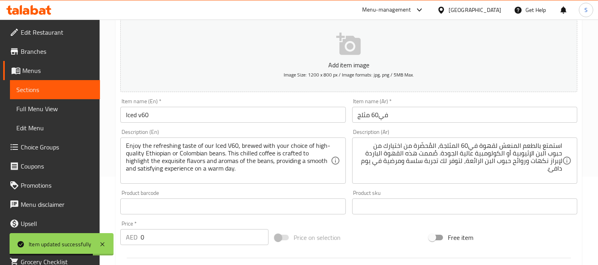
drag, startPoint x: 125, startPoint y: 145, endPoint x: 194, endPoint y: 147, distance: 69.0
click at [196, 146] on div "Enjoy the refreshing taste of our Iced V60, brewed with your choice of high-qua…" at bounding box center [232, 160] width 225 height 46
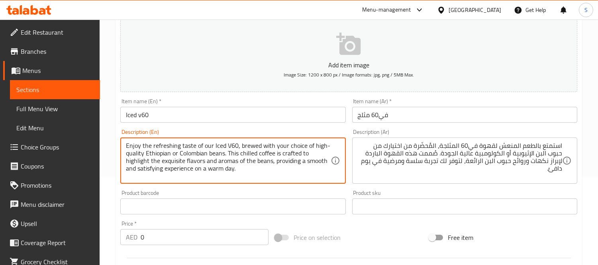
drag, startPoint x: 137, startPoint y: 146, endPoint x: 184, endPoint y: 147, distance: 47.0
click at [184, 147] on textarea "Enjoy the refreshing taste of our Iced V60, brewed with your choice of high-qua…" at bounding box center [228, 161] width 204 height 38
click at [164, 146] on textarea "Enjoy the refreshing taste of our Iced V60, brewed with your choice of high-qua…" at bounding box center [228, 161] width 204 height 38
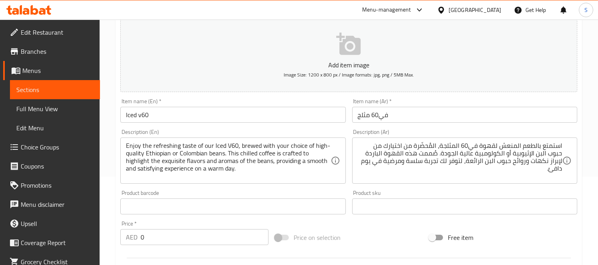
drag, startPoint x: 124, startPoint y: 144, endPoint x: 163, endPoint y: 154, distance: 40.6
click at [198, 157] on div "Enjoy the refreshing taste of our Iced V60, brewed with your choice of high-qua…" at bounding box center [232, 160] width 225 height 46
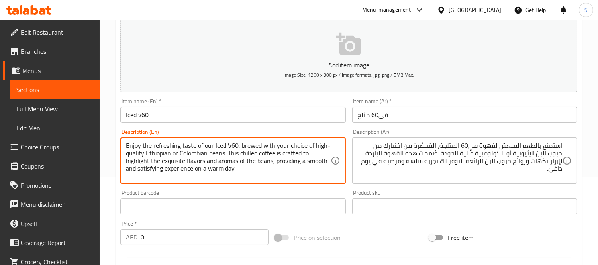
drag, startPoint x: 126, startPoint y: 145, endPoint x: 131, endPoint y: 144, distance: 4.9
click at [131, 144] on textarea "Enjoy the refreshing taste of our Iced V60, brewed with your choice of high-qua…" at bounding box center [228, 161] width 204 height 38
click at [134, 146] on textarea "Enjoy the refreshing taste of our Iced V60, brewed with your choice of high-qua…" at bounding box center [228, 161] width 204 height 38
drag, startPoint x: 140, startPoint y: 146, endPoint x: 125, endPoint y: 146, distance: 14.3
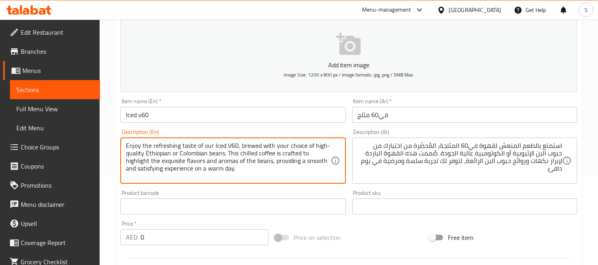
click at [126, 146] on textarea "Enjoy the refreshing taste of our Iced V60, brewed with your choice of high-qua…" at bounding box center [228, 161] width 204 height 38
drag, startPoint x: 248, startPoint y: 171, endPoint x: 224, endPoint y: 170, distance: 23.5
click at [224, 170] on textarea "Enjoy the refreshing taste of our Iced V60, brewed with your choice of high-qua…" at bounding box center [228, 161] width 204 height 38
click at [236, 170] on textarea "Enjoy the refreshing taste of our Iced V60, brewed with your choice of high-qua…" at bounding box center [228, 161] width 204 height 38
drag, startPoint x: 237, startPoint y: 170, endPoint x: 126, endPoint y: 148, distance: 113.7
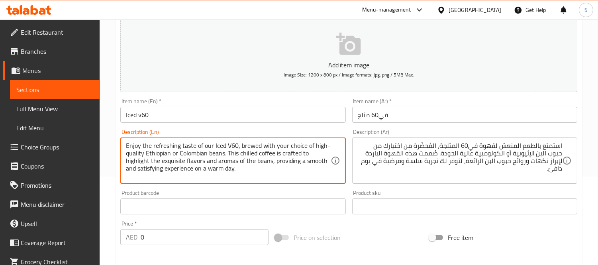
click at [126, 148] on textarea "Enjoy the refreshing taste of our Iced V60, brewed with your choice of high-qua…" at bounding box center [228, 161] width 204 height 38
click at [301, 143] on textarea "Enjoy the refreshing taste of our Iced V60, brewed with your choice of high-qua…" at bounding box center [228, 161] width 204 height 38
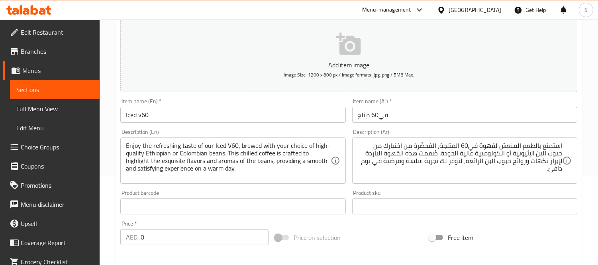
click at [307, 127] on div "Description (En) Enjoy the refreshing taste of our Iced V60, brewed with your c…" at bounding box center [232, 156] width 231 height 61
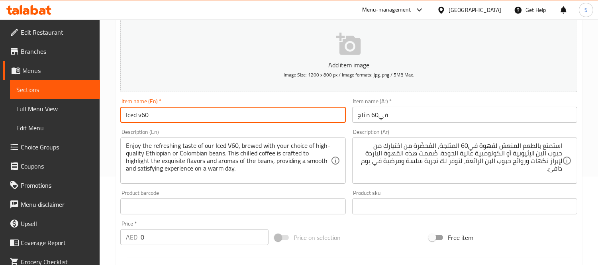
click at [308, 117] on input "Iced v60" at bounding box center [232, 115] width 225 height 16
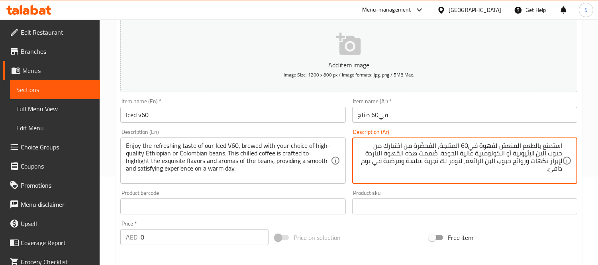
drag, startPoint x: 552, startPoint y: 153, endPoint x: 562, endPoint y: 154, distance: 9.6
click at [562, 154] on textarea "استمتع بالطعم المنعش لقهوة في60 المثلجة، المُحضّرة من اختيارك من حبوب البن الإث…" at bounding box center [460, 161] width 204 height 38
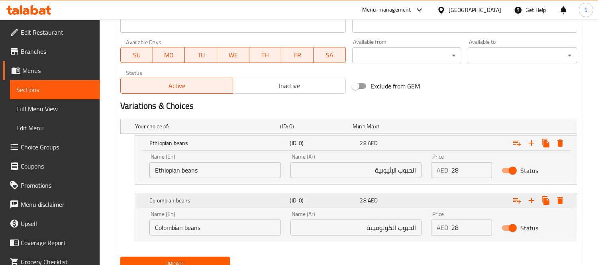
scroll to position [384, 0]
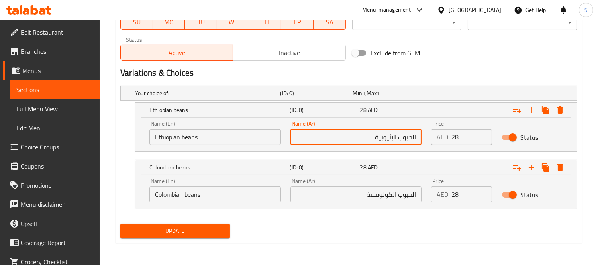
click at [397, 137] on input "الحبوب الإثيوبية" at bounding box center [355, 137] width 131 height 16
paste input "نال"
type input "الحبوب البن الإثيوبية"
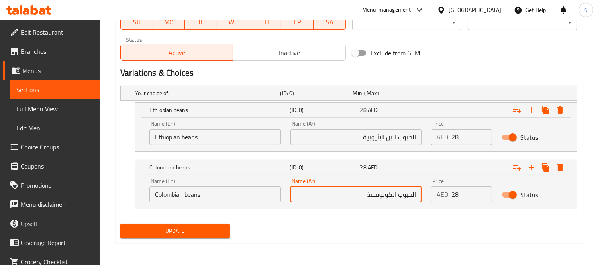
click at [396, 195] on input "الحبوب الكولومبية" at bounding box center [355, 194] width 131 height 16
paste input "بنال"
type input "الحبوب البن الكولومبية"
click at [196, 234] on span "Update" at bounding box center [175, 231] width 97 height 10
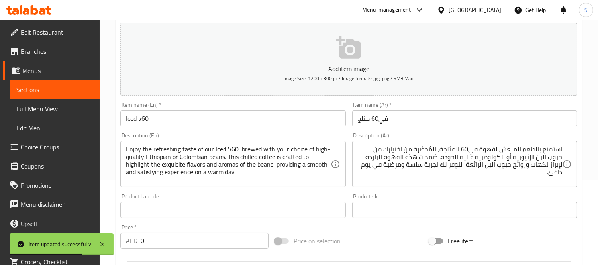
scroll to position [0, 0]
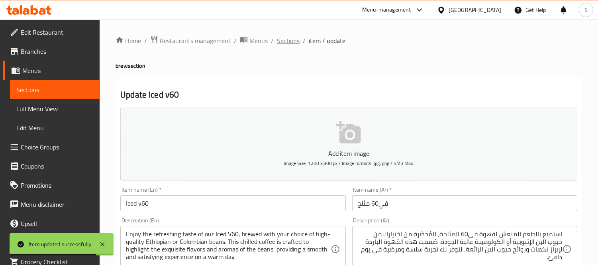
click at [279, 44] on span "Sections" at bounding box center [288, 41] width 23 height 10
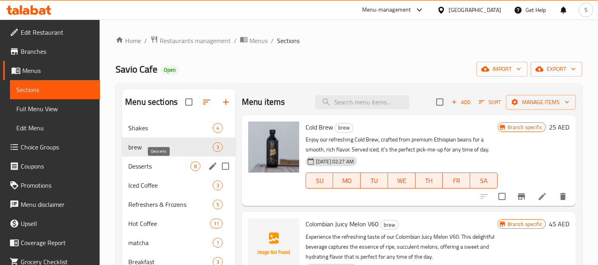
click at [173, 162] on span "Desserts" at bounding box center [159, 166] width 62 height 10
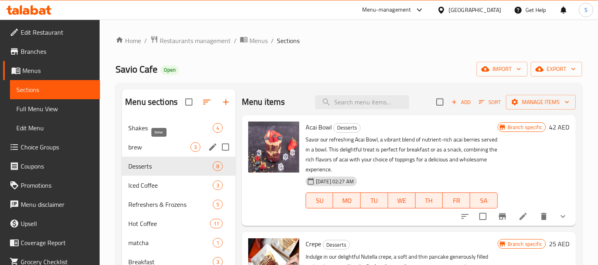
click at [170, 145] on span "brew" at bounding box center [159, 147] width 62 height 10
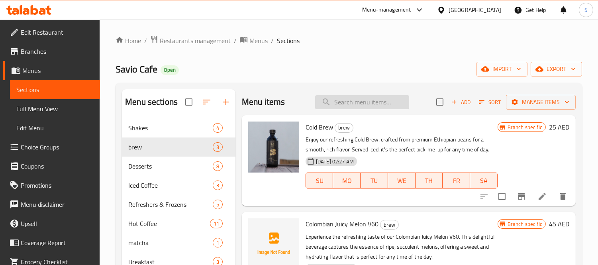
click at [337, 104] on input "search" at bounding box center [362, 102] width 94 height 14
paste input "Brownie luxe"
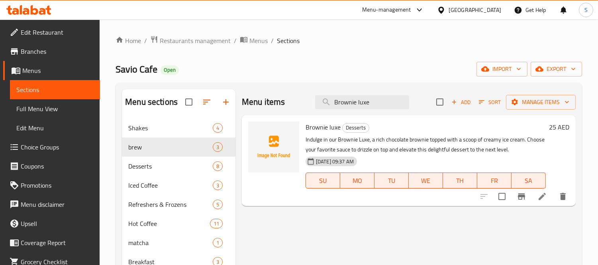
type input "Brownie luxe"
click at [540, 197] on icon at bounding box center [542, 196] width 7 height 7
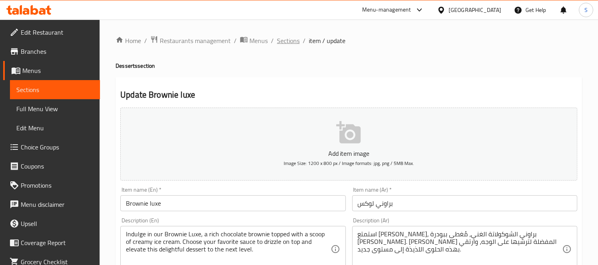
click at [290, 36] on span "Sections" at bounding box center [288, 41] width 23 height 10
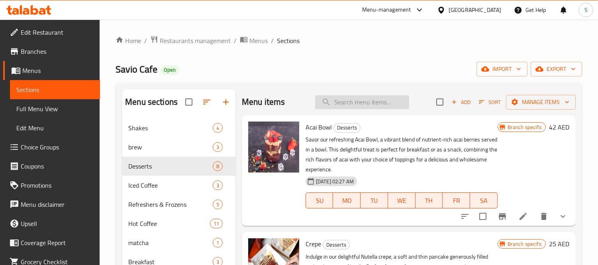
drag, startPoint x: 333, startPoint y: 92, endPoint x: 337, endPoint y: 102, distance: 10.9
click at [333, 92] on div "Menu items Add Sort Manage items" at bounding box center [409, 102] width 334 height 26
click at [339, 104] on input "search" at bounding box center [362, 102] width 94 height 14
paste input "Espresso"
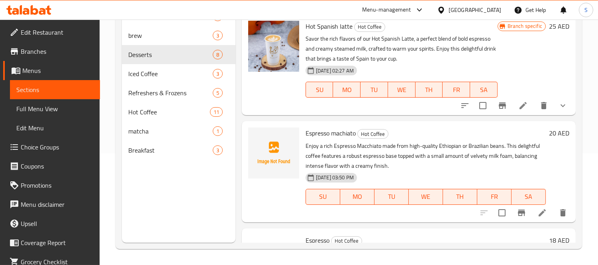
scroll to position [1067, 0]
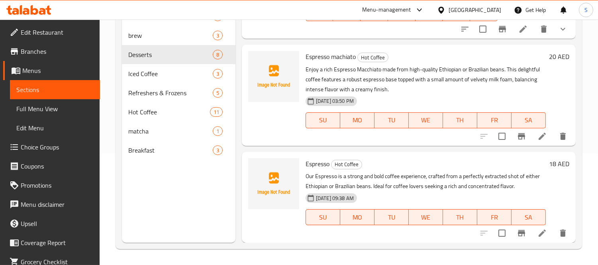
type input "Espresso"
click at [537, 233] on icon at bounding box center [542, 233] width 10 height 10
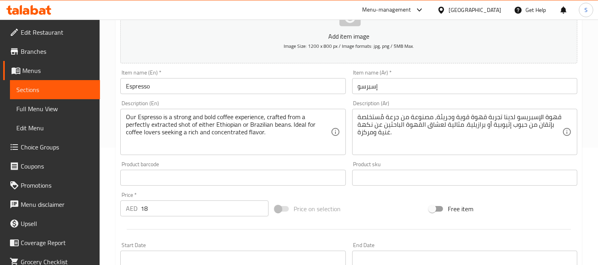
scroll to position [133, 0]
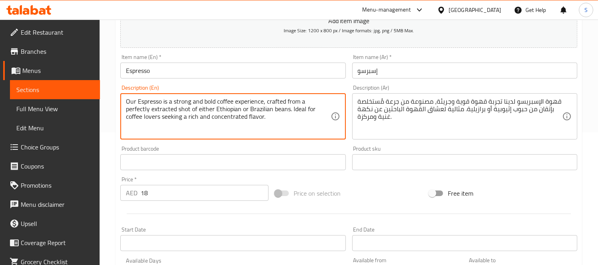
drag, startPoint x: 189, startPoint y: 108, endPoint x: 263, endPoint y: 112, distance: 74.2
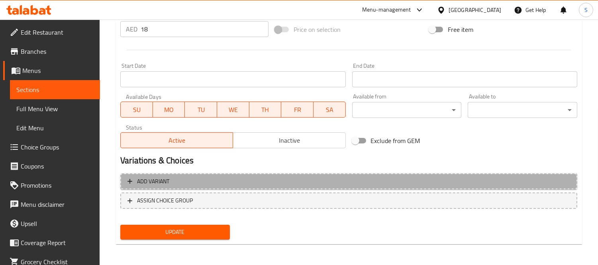
click at [235, 178] on span "Add variant" at bounding box center [348, 181] width 443 height 10
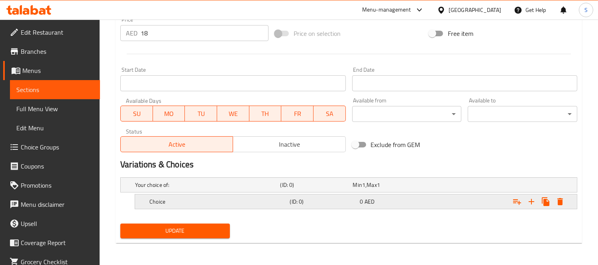
click at [237, 189] on h5 "Choice" at bounding box center [206, 185] width 142 height 8
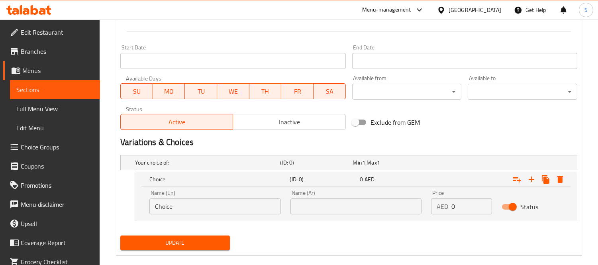
scroll to position [327, 0]
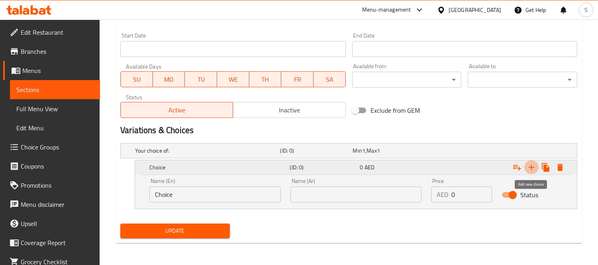
click at [525, 165] on button "Expand" at bounding box center [531, 167] width 14 height 14
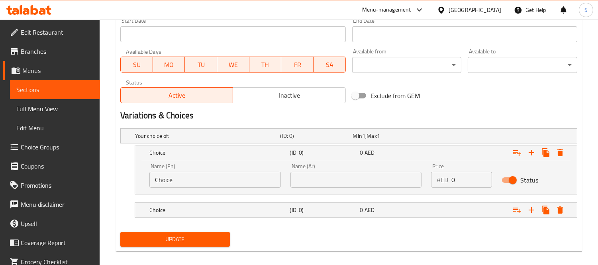
scroll to position [350, 0]
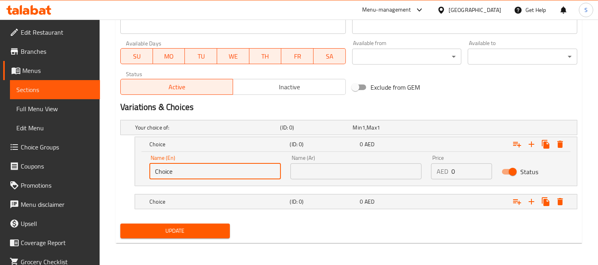
click at [180, 167] on input "Choice" at bounding box center [214, 171] width 131 height 16
paste input "Ethiopian or Brazilian beans"
drag, startPoint x: 189, startPoint y: 172, endPoint x: 139, endPoint y: 172, distance: 50.6
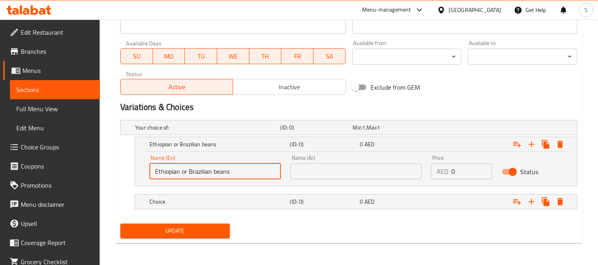
click at [139, 172] on div "Name (En) Ethiopian or Brazilian beans Name (En) Name (Ar) Name (Ar) Price AED …" at bounding box center [356, 169] width 442 height 34
type input "Brazilian beans"
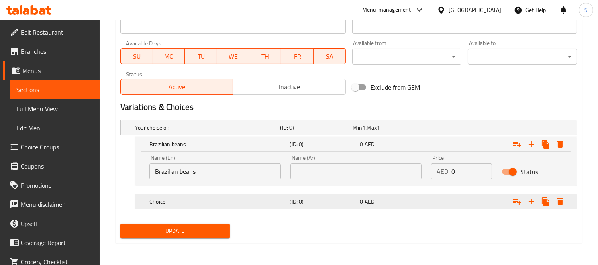
click at [229, 133] on div "Choice" at bounding box center [205, 127] width 145 height 11
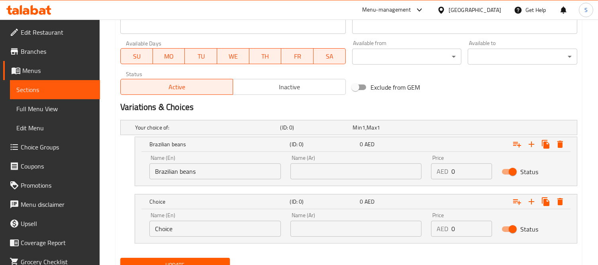
click at [198, 224] on input "Choice" at bounding box center [214, 229] width 131 height 16
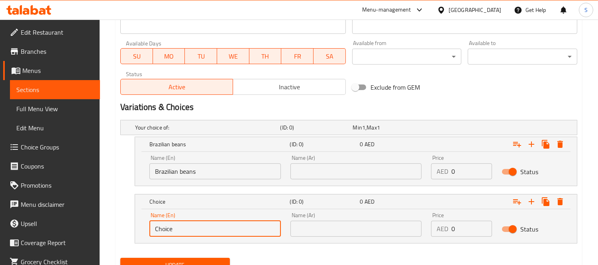
click at [198, 224] on input "Choice" at bounding box center [214, 229] width 131 height 16
paste input "Ethiopian or Brazilian beans"
drag, startPoint x: 180, startPoint y: 229, endPoint x: 210, endPoint y: 233, distance: 29.8
click at [210, 233] on input "Ethiopian or Brazilian beans" at bounding box center [214, 229] width 131 height 16
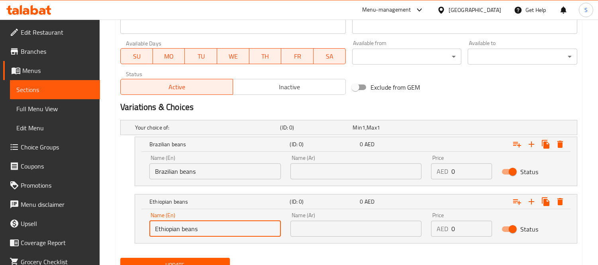
type input "Ethiopian beans"
click at [181, 175] on input "Brazilian beans" at bounding box center [214, 171] width 131 height 16
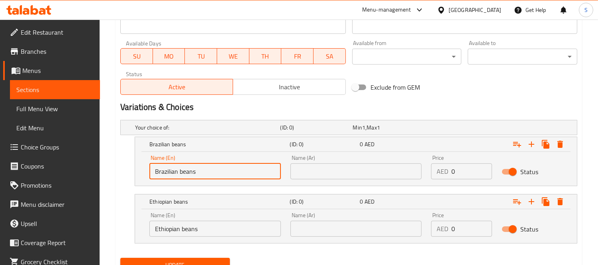
click at [181, 175] on input "Brazilian beans" at bounding box center [214, 171] width 131 height 16
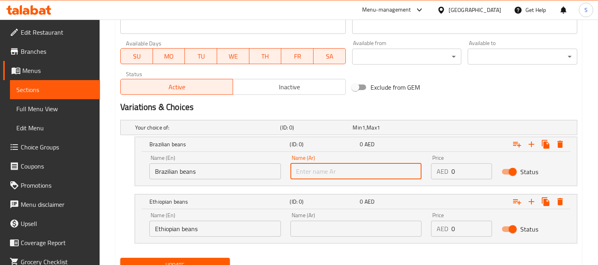
click at [321, 168] on input "text" at bounding box center [355, 171] width 131 height 16
paste input "الحبوب"
paste input "البن"
paste input "البرازيلية"
drag, startPoint x: 320, startPoint y: 174, endPoint x: 358, endPoint y: 177, distance: 38.4
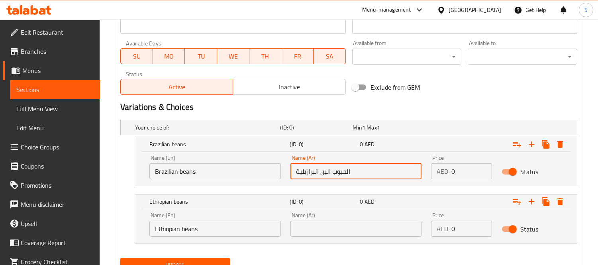
click at [361, 173] on input "الحبوب البن البرازيلية" at bounding box center [355, 171] width 131 height 16
type input "الحبوب البن البرازيلية"
click at [345, 227] on input "text" at bounding box center [355, 229] width 131 height 16
paste input "الحبوب البن"
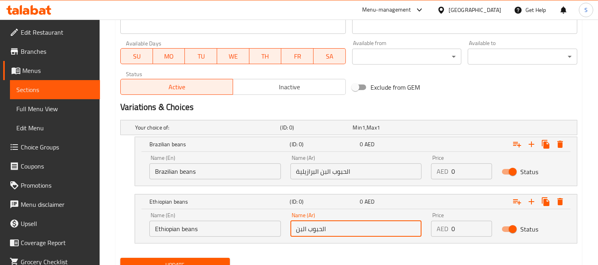
click at [158, 229] on input "Ethiopian beans" at bounding box center [214, 229] width 131 height 16
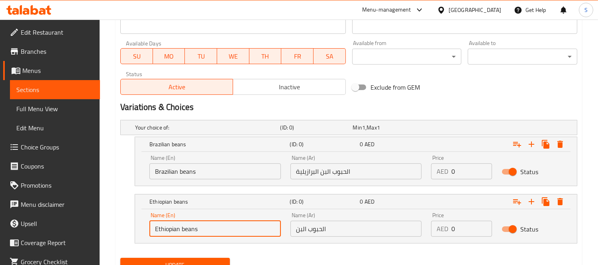
click at [158, 229] on input "Ethiopian beans" at bounding box center [214, 229] width 131 height 16
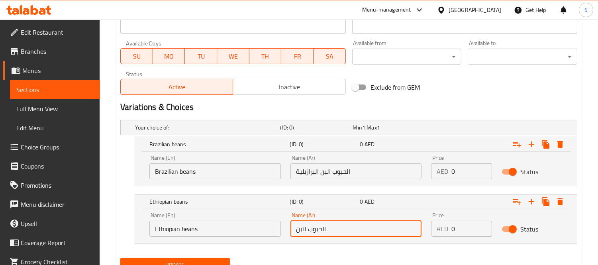
click at [365, 230] on input "الحبوب البن" at bounding box center [355, 229] width 131 height 16
click at [367, 232] on input "الحبوب البن" at bounding box center [355, 229] width 131 height 16
paste input "الإثيوبية"
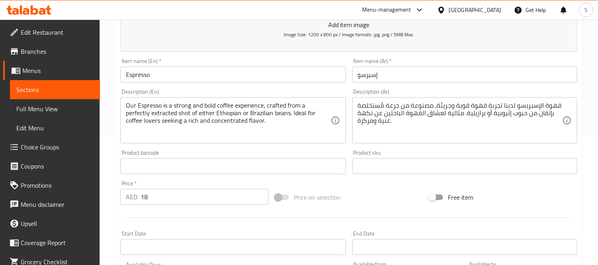
type input "الحبوب البن الإثيوبية"
click at [163, 201] on input "18" at bounding box center [205, 197] width 128 height 16
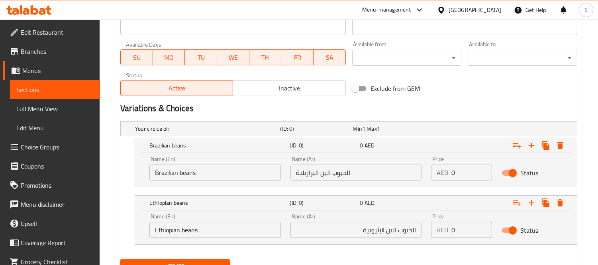
scroll to position [384, 0]
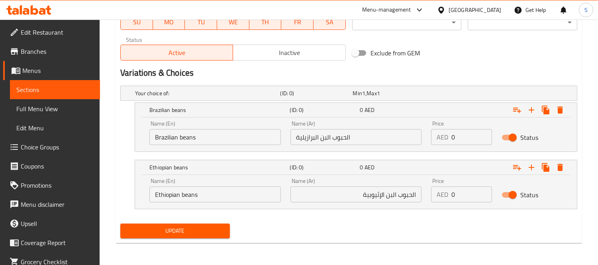
type input "0"
click at [471, 134] on input "0" at bounding box center [471, 137] width 41 height 16
paste input "18"
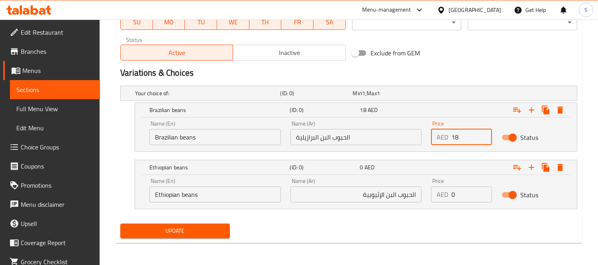
type input "18"
click at [474, 194] on input "0" at bounding box center [471, 194] width 41 height 16
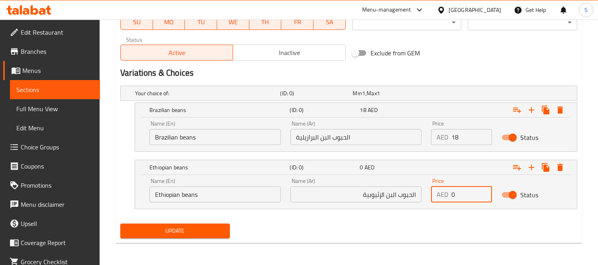
click at [474, 194] on input "0" at bounding box center [471, 194] width 41 height 16
paste input "18"
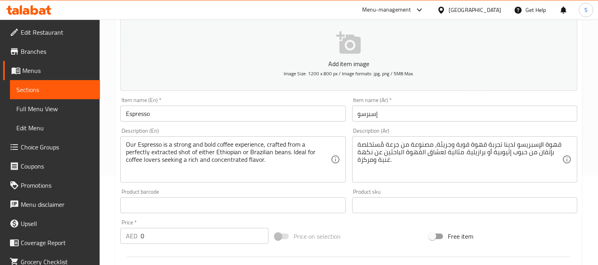
scroll to position [74, 0]
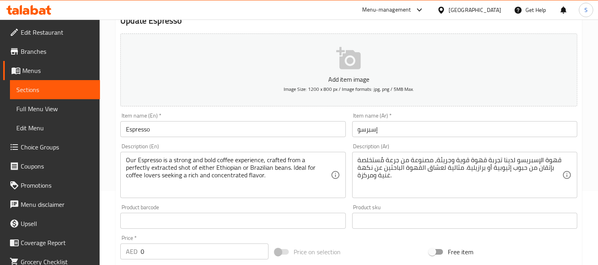
type input "18"
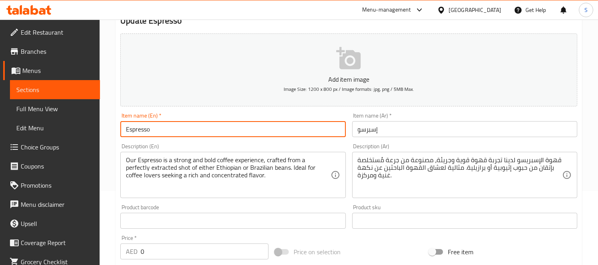
click at [242, 132] on input "Espresso" at bounding box center [232, 129] width 225 height 16
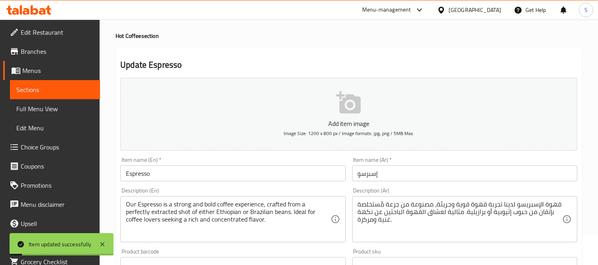
scroll to position [0, 0]
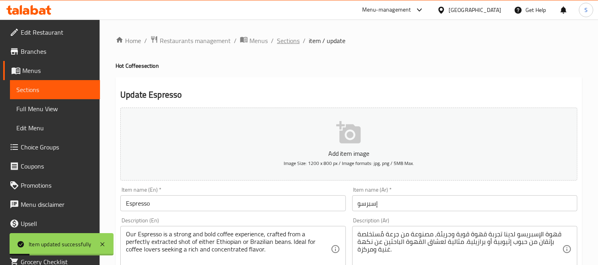
click at [280, 43] on span "Sections" at bounding box center [288, 41] width 23 height 10
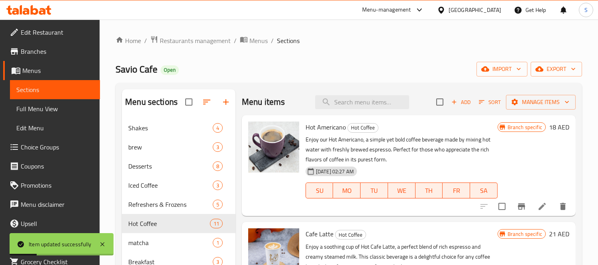
click at [347, 92] on div "Menu items Add Sort Manage items" at bounding box center [409, 102] width 334 height 26
click at [350, 99] on input "search" at bounding box center [362, 102] width 94 height 14
paste input "Brownie luxe"
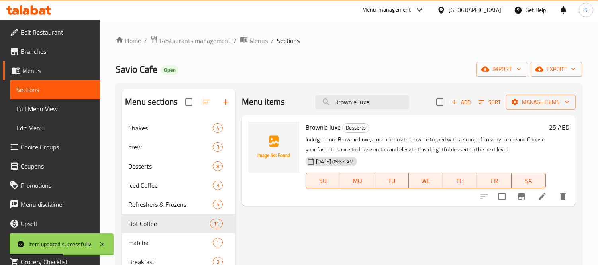
type input "Brownie luxe"
click at [542, 198] on icon at bounding box center [542, 197] width 10 height 10
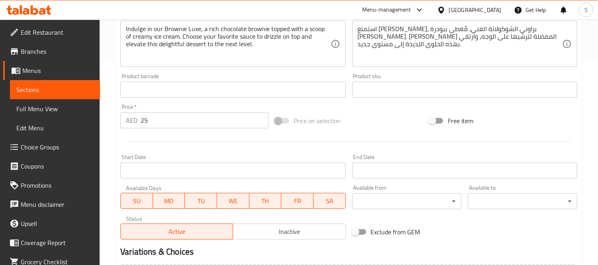
scroll to position [75, 0]
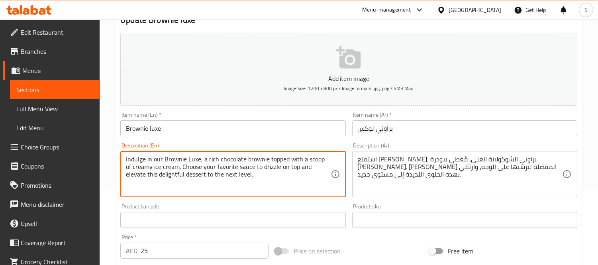
drag, startPoint x: 174, startPoint y: 167, endPoint x: 323, endPoint y: 170, distance: 148.6
click at [267, 166] on textarea "Indulge in our Brownie Luxe, a rich chocolate brownie topped with a scoop of cr…" at bounding box center [228, 174] width 204 height 38
drag, startPoint x: 272, startPoint y: 166, endPoint x: 174, endPoint y: 168, distance: 97.6
click at [174, 168] on textarea "Indulge in our Brownie Luxe, a rich chocolate brownie topped with a scoop of cr…" at bounding box center [228, 174] width 204 height 38
click at [150, 132] on input "Brownie luxe" at bounding box center [232, 128] width 225 height 16
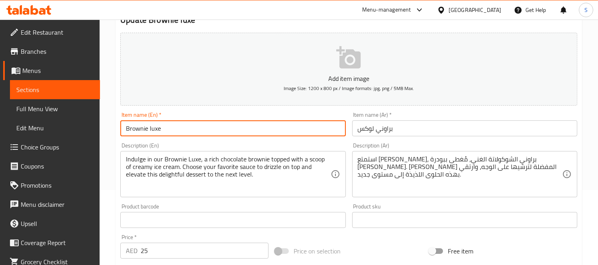
click at [150, 132] on input "Brownie luxe" at bounding box center [232, 128] width 225 height 16
click at [76, 86] on span "Sections" at bounding box center [54, 90] width 77 height 10
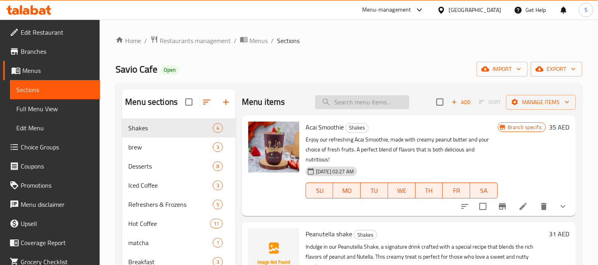
click at [339, 108] on input "search" at bounding box center [362, 102] width 94 height 14
paste input "Iced v60"
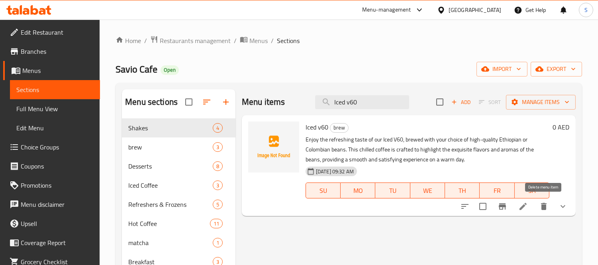
click at [548, 204] on icon "delete" at bounding box center [544, 207] width 10 height 10
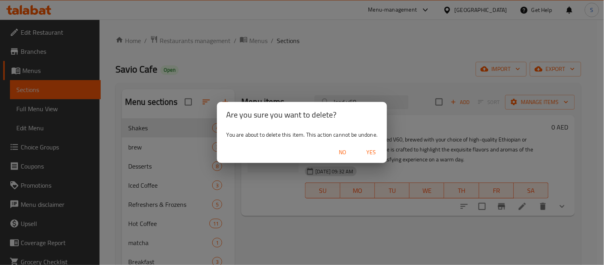
click at [377, 149] on span "Yes" at bounding box center [371, 152] width 19 height 10
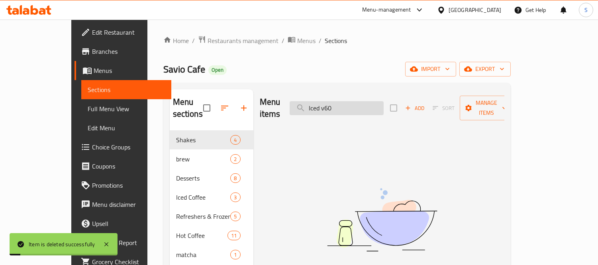
click at [384, 104] on input "Iced v60" at bounding box center [337, 108] width 94 height 14
paste input "Brownie luxe"
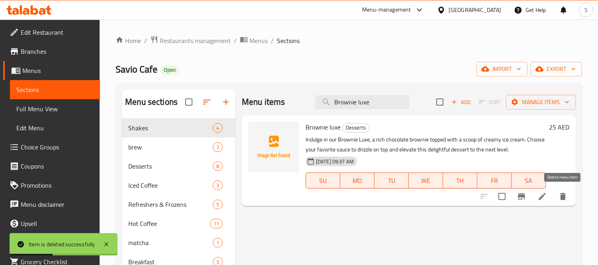
click at [559, 194] on icon "delete" at bounding box center [563, 197] width 10 height 10
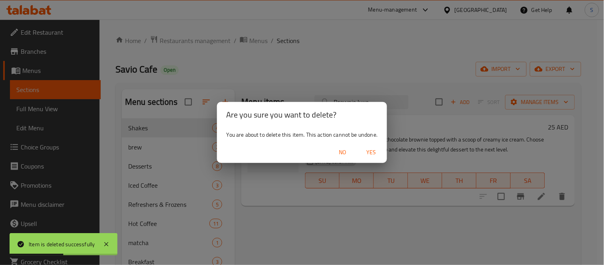
click at [367, 149] on span "Yes" at bounding box center [371, 152] width 19 height 10
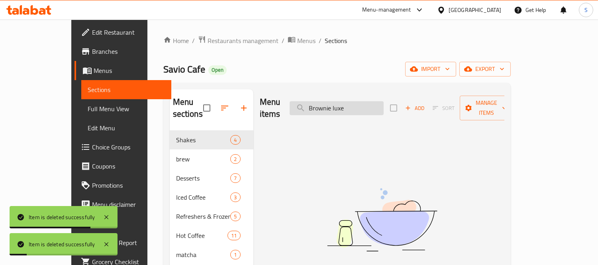
click at [358, 108] on input "Brownie luxe" at bounding box center [337, 108] width 94 height 14
paste input "Espresso"
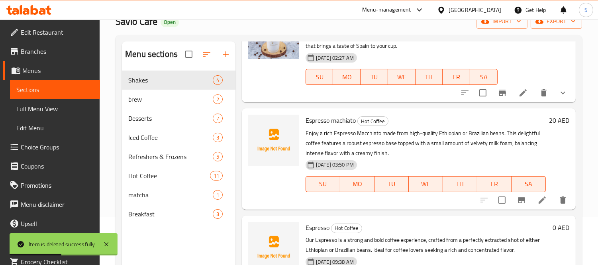
scroll to position [112, 0]
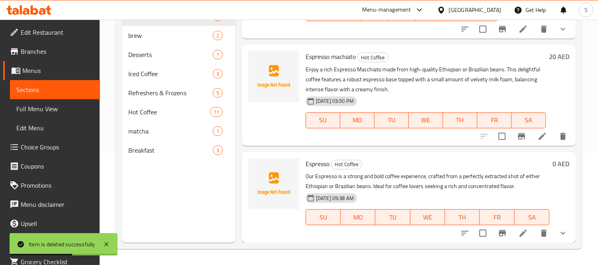
type input "Espresso"
click at [541, 233] on icon "delete" at bounding box center [544, 232] width 6 height 7
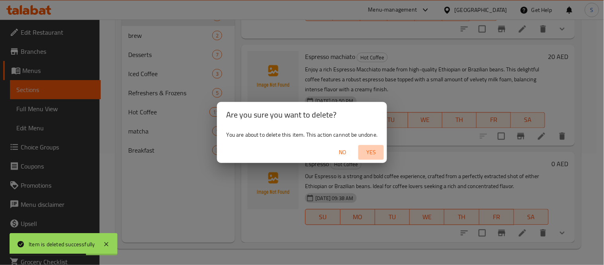
click at [377, 149] on span "Yes" at bounding box center [371, 152] width 19 height 10
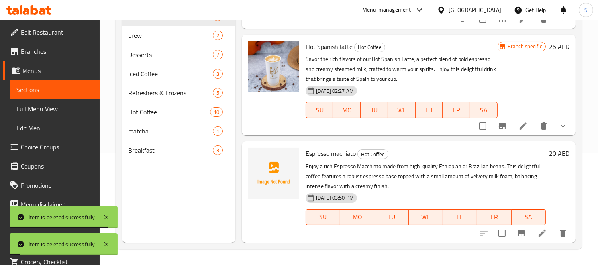
scroll to position [970, 0]
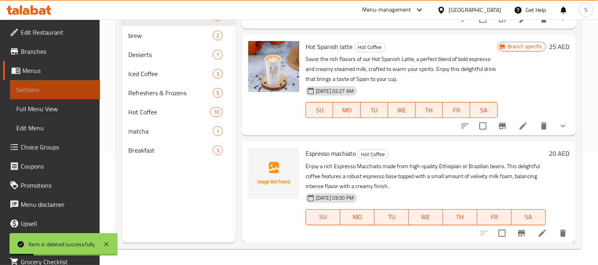
click at [55, 86] on span "Sections" at bounding box center [54, 90] width 77 height 10
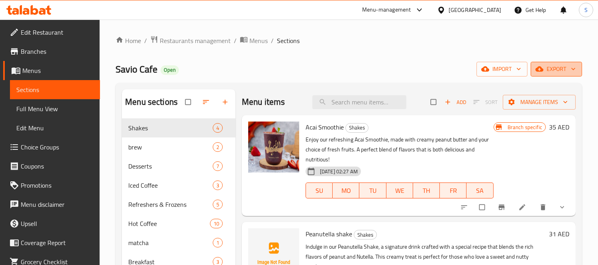
click at [544, 72] on span "export" at bounding box center [556, 69] width 39 height 10
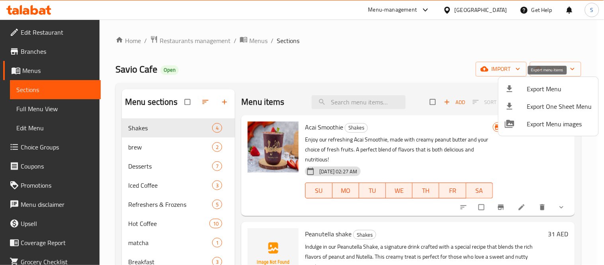
click at [539, 90] on span "Export Menu" at bounding box center [559, 89] width 65 height 10
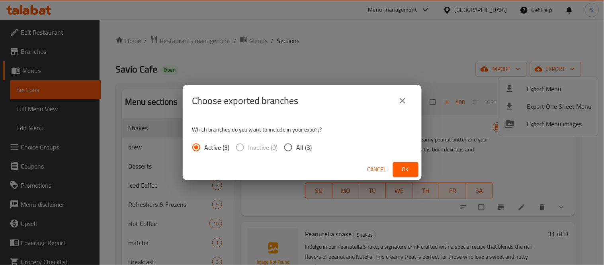
click at [305, 150] on span "All (3)" at bounding box center [305, 148] width 16 height 10
click at [297, 150] on input "All (3)" at bounding box center [288, 147] width 17 height 17
radio input "true"
click at [402, 164] on button "Ok" at bounding box center [405, 169] width 25 height 15
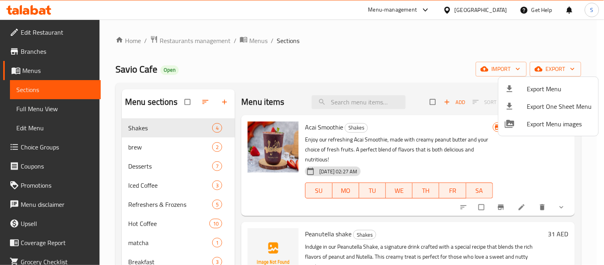
click at [280, 54] on div at bounding box center [302, 132] width 604 height 265
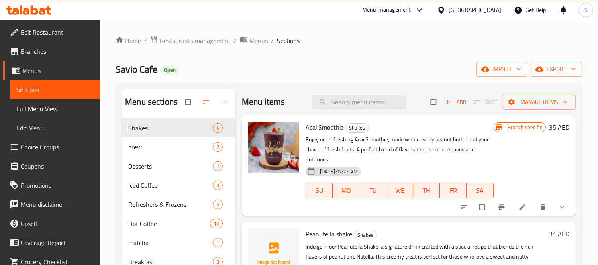
click at [32, 10] on icon at bounding box center [35, 10] width 8 height 10
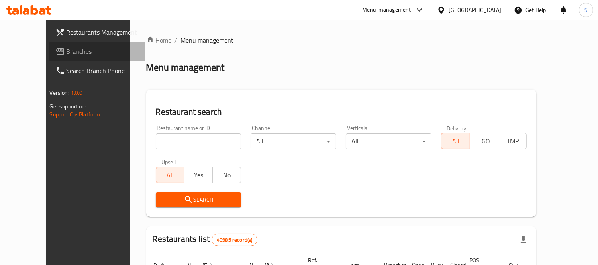
click at [67, 53] on span "Branches" at bounding box center [103, 52] width 73 height 10
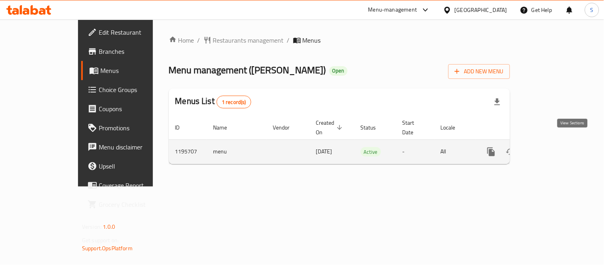
click at [554, 147] on icon "enhanced table" at bounding box center [549, 152] width 10 height 10
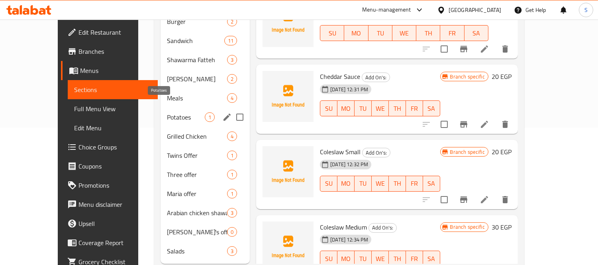
scroll to position [146, 0]
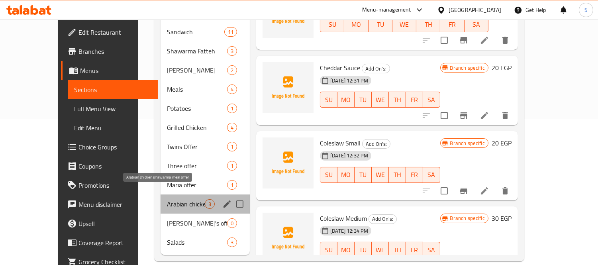
click at [177, 199] on span "Arabian chicken shawarma meal offer" at bounding box center [186, 204] width 38 height 10
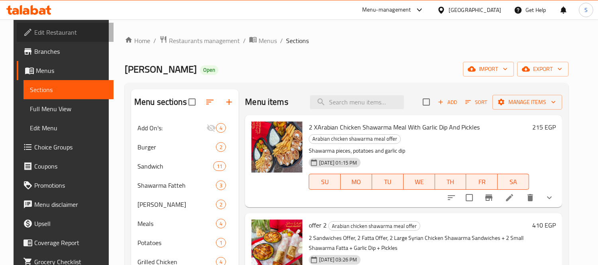
click at [61, 25] on link "Edit Restaurant" at bounding box center [65, 32] width 97 height 19
